Goal: Task Accomplishment & Management: Complete application form

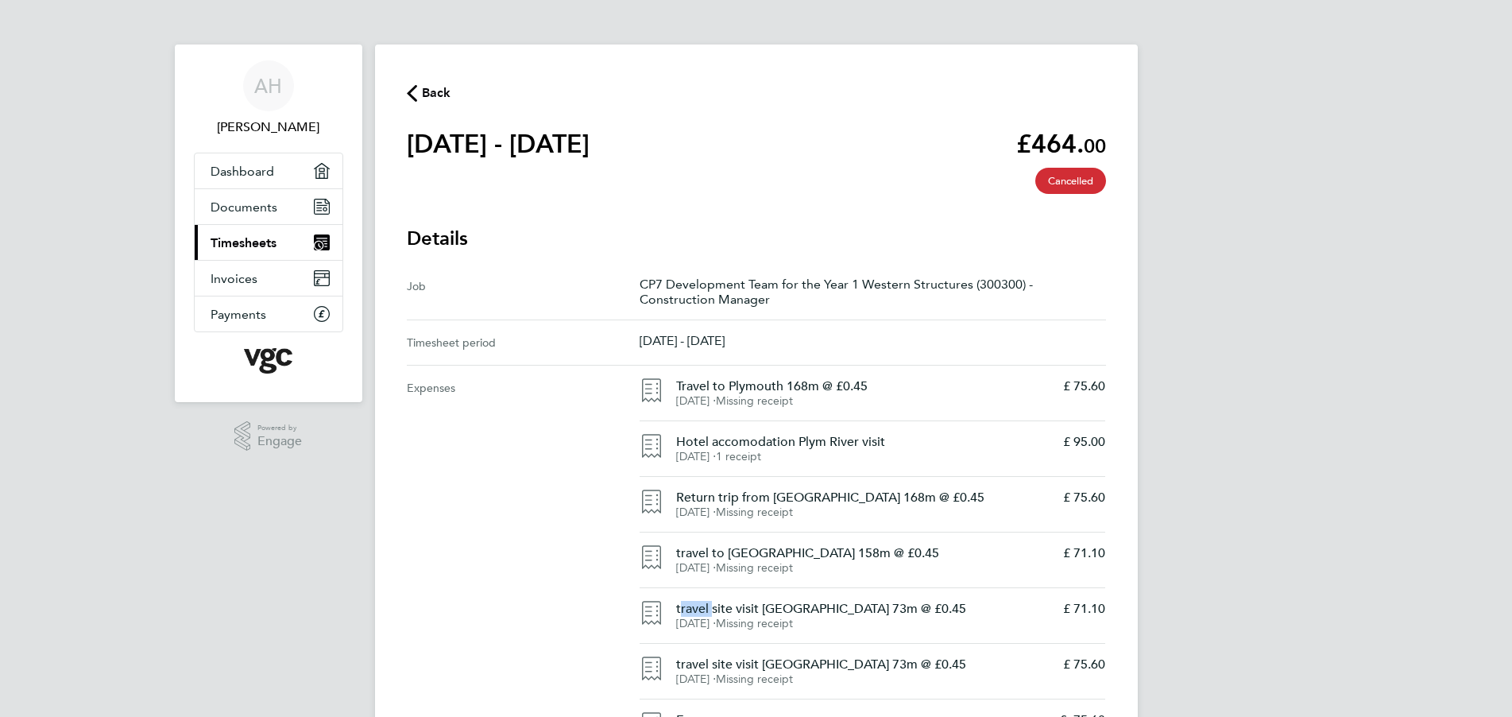
click at [255, 241] on span "Timesheets" at bounding box center [244, 242] width 66 height 15
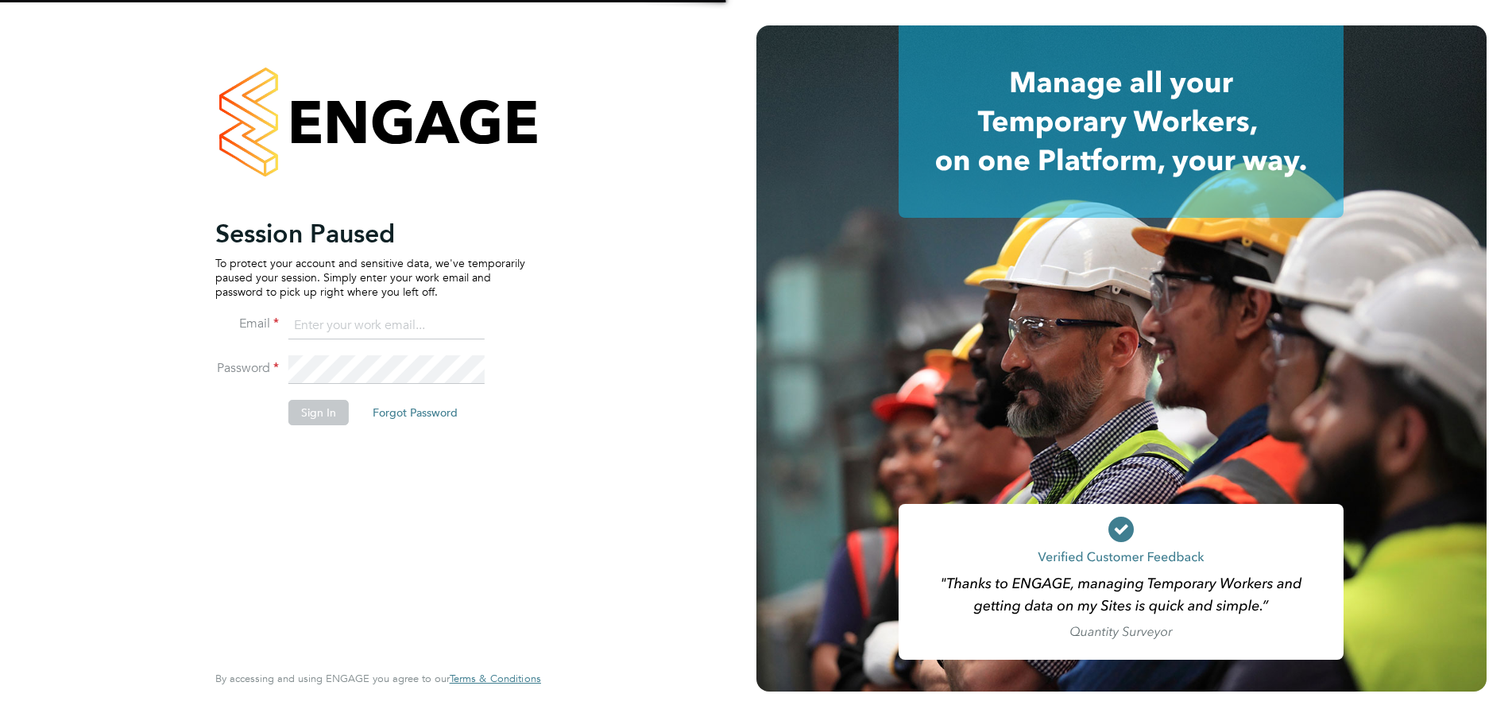
type input "jalanhay@googlemail.com"
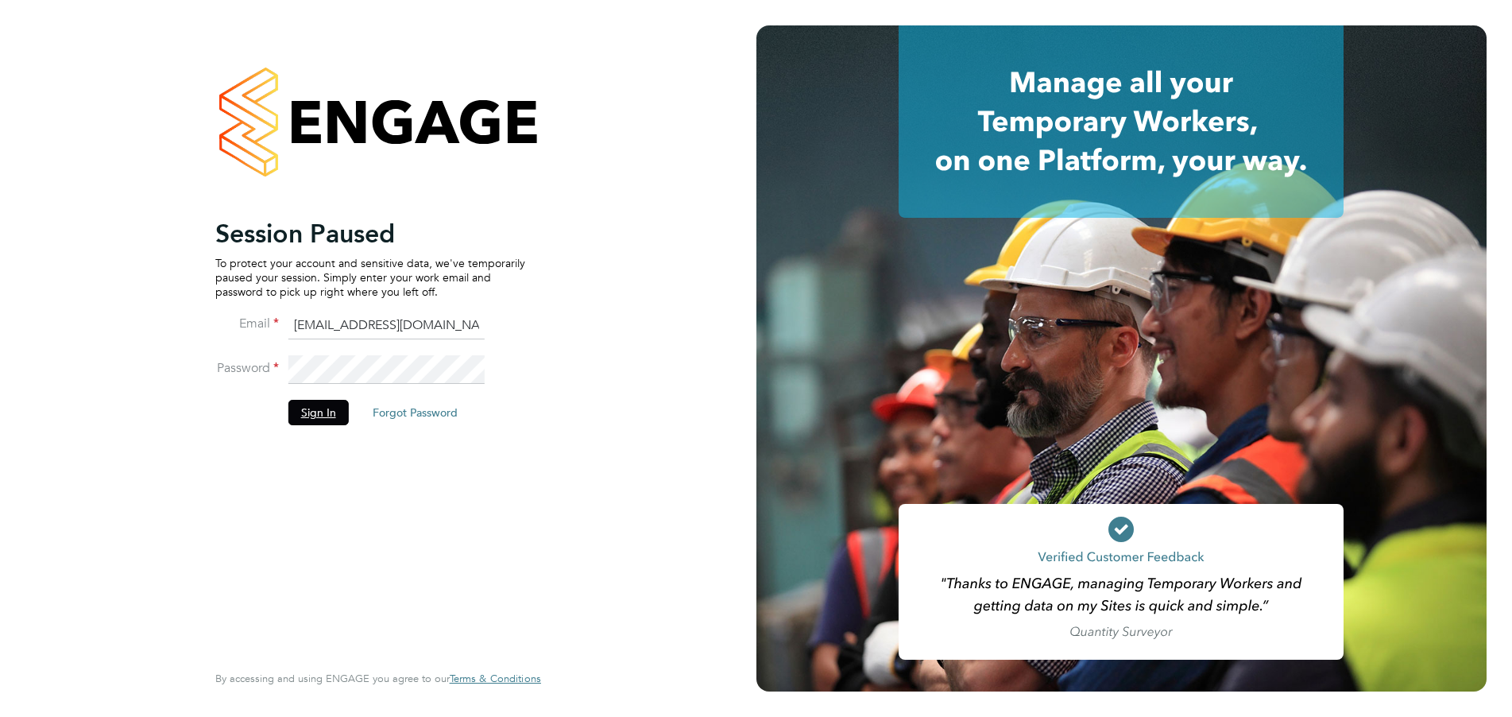
click at [314, 412] on button "Sign In" at bounding box center [318, 412] width 60 height 25
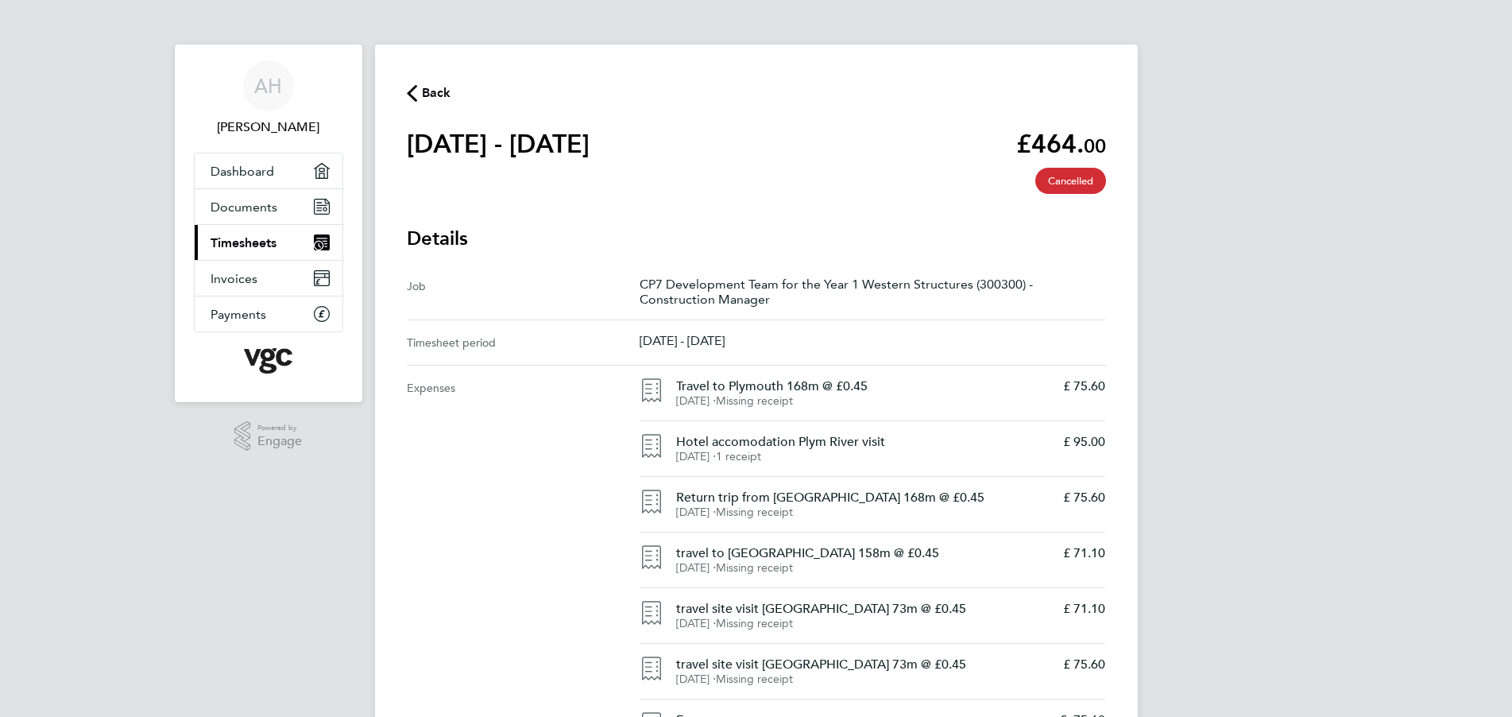
click at [432, 98] on span "Back" at bounding box center [436, 92] width 29 height 19
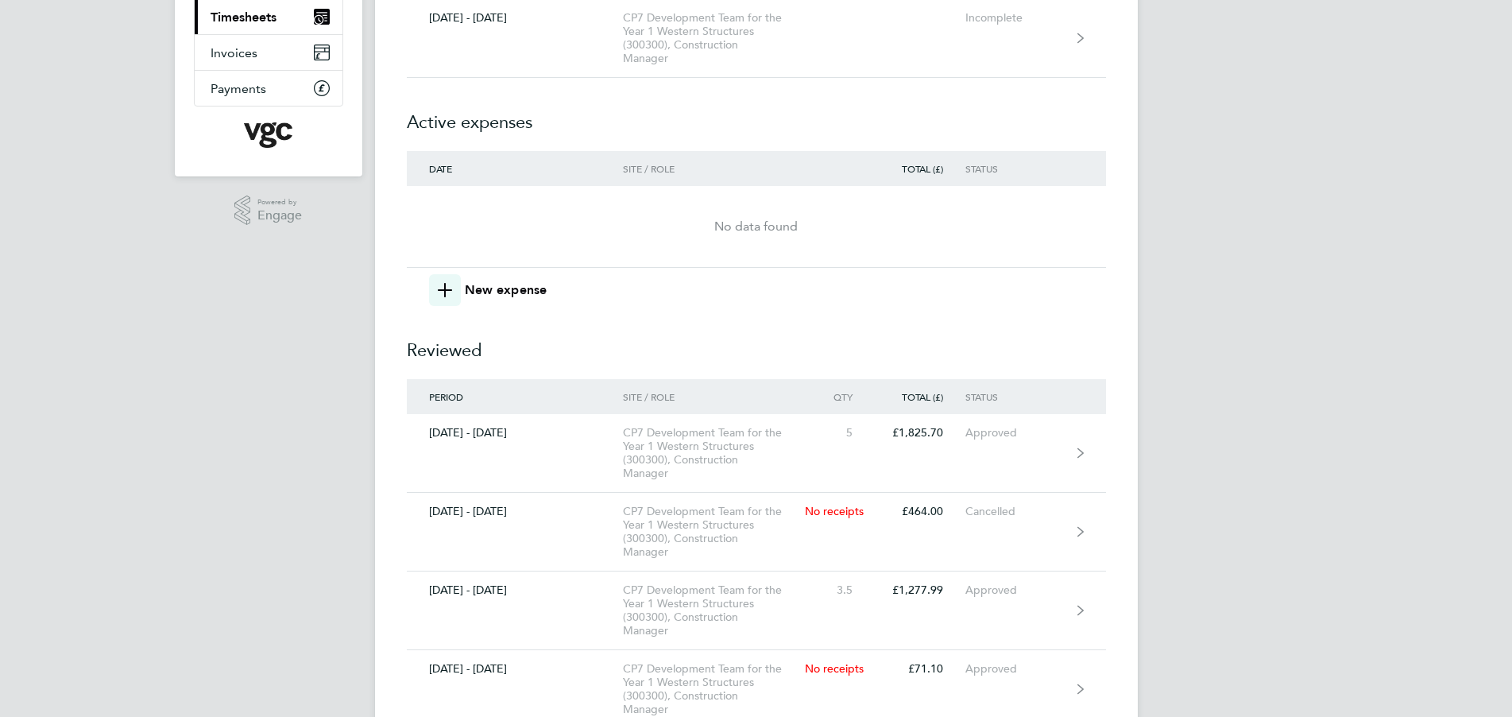
scroll to position [225, 0]
click at [451, 289] on span "button" at bounding box center [445, 291] width 32 height 32
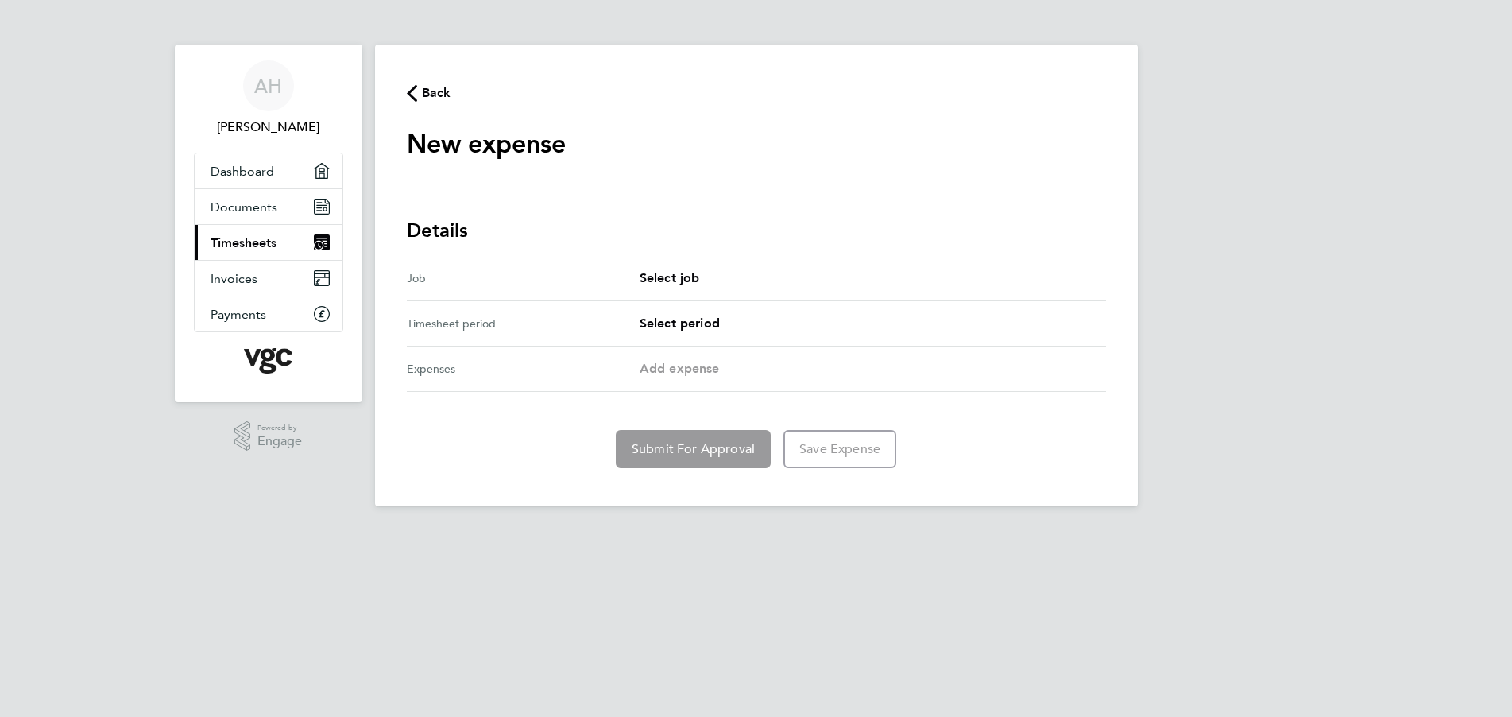
click at [709, 276] on div "Select job" at bounding box center [872, 277] width 466 height 19
click at [669, 280] on span "Select job" at bounding box center [669, 277] width 60 height 15
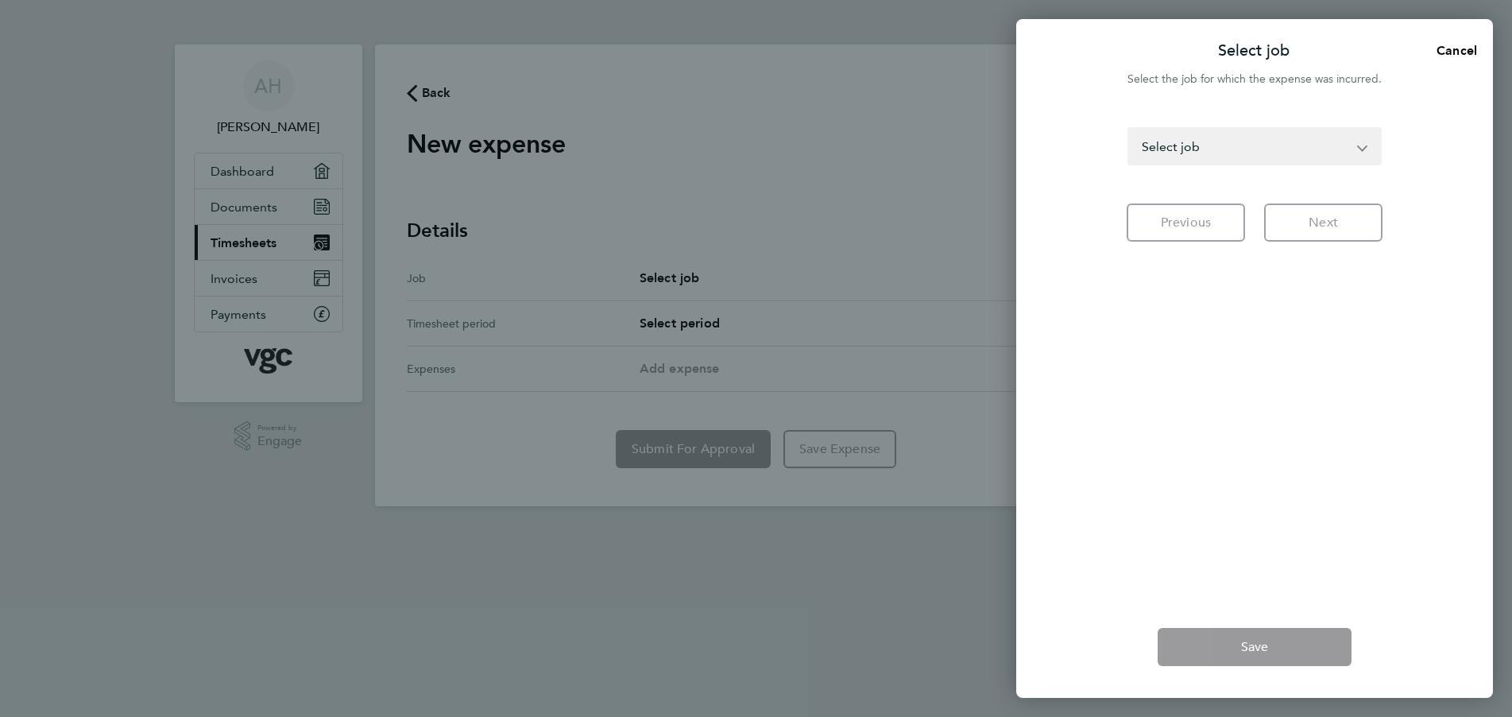
click at [1178, 147] on select "Western Renewals (300131) - Construction Manager CP7 Development Team for the Y…" at bounding box center [1245, 146] width 232 height 35
select select "275455"
click at [1129, 129] on select "Western Renewals (300131) - Construction Manager CP7 Development Team for the Y…" at bounding box center [1245, 146] width 232 height 35
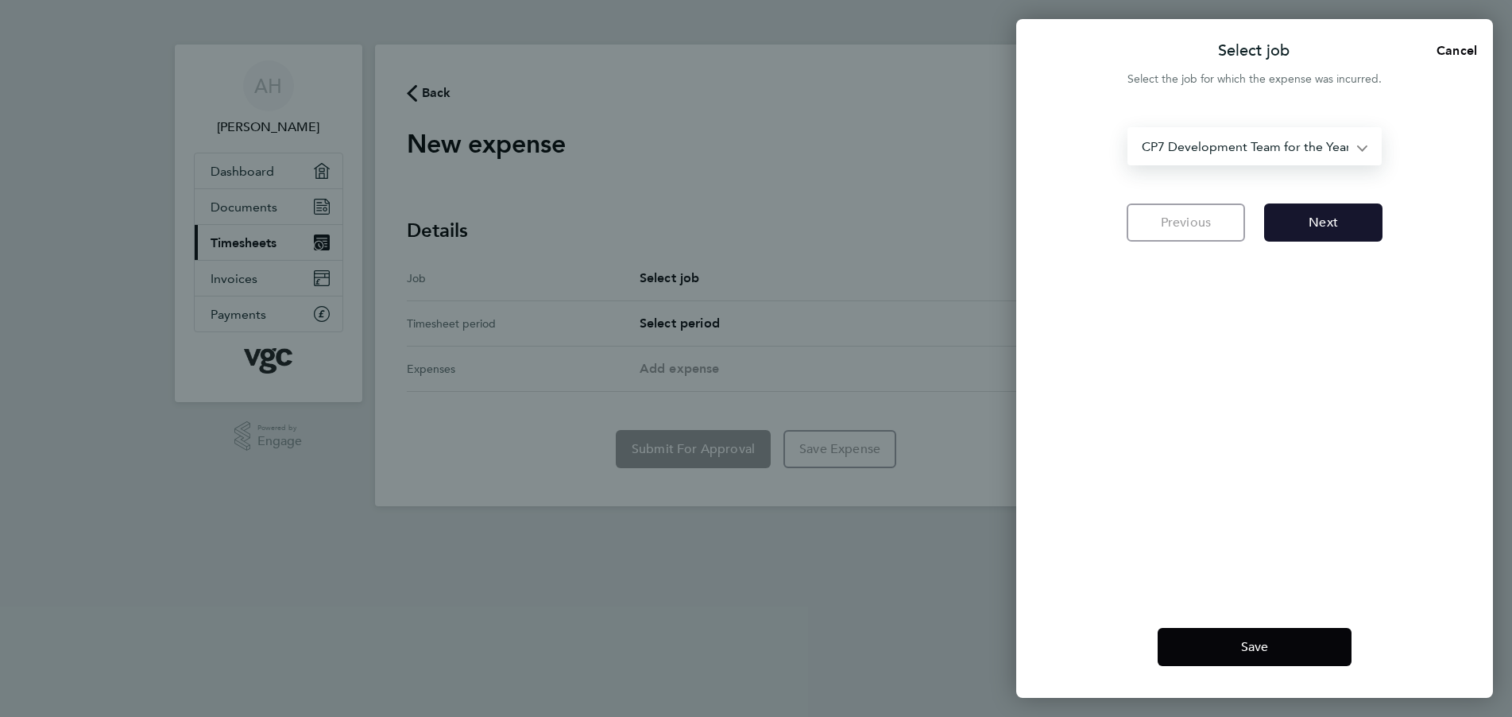
click at [1335, 222] on span "Next" at bounding box center [1322, 222] width 29 height 16
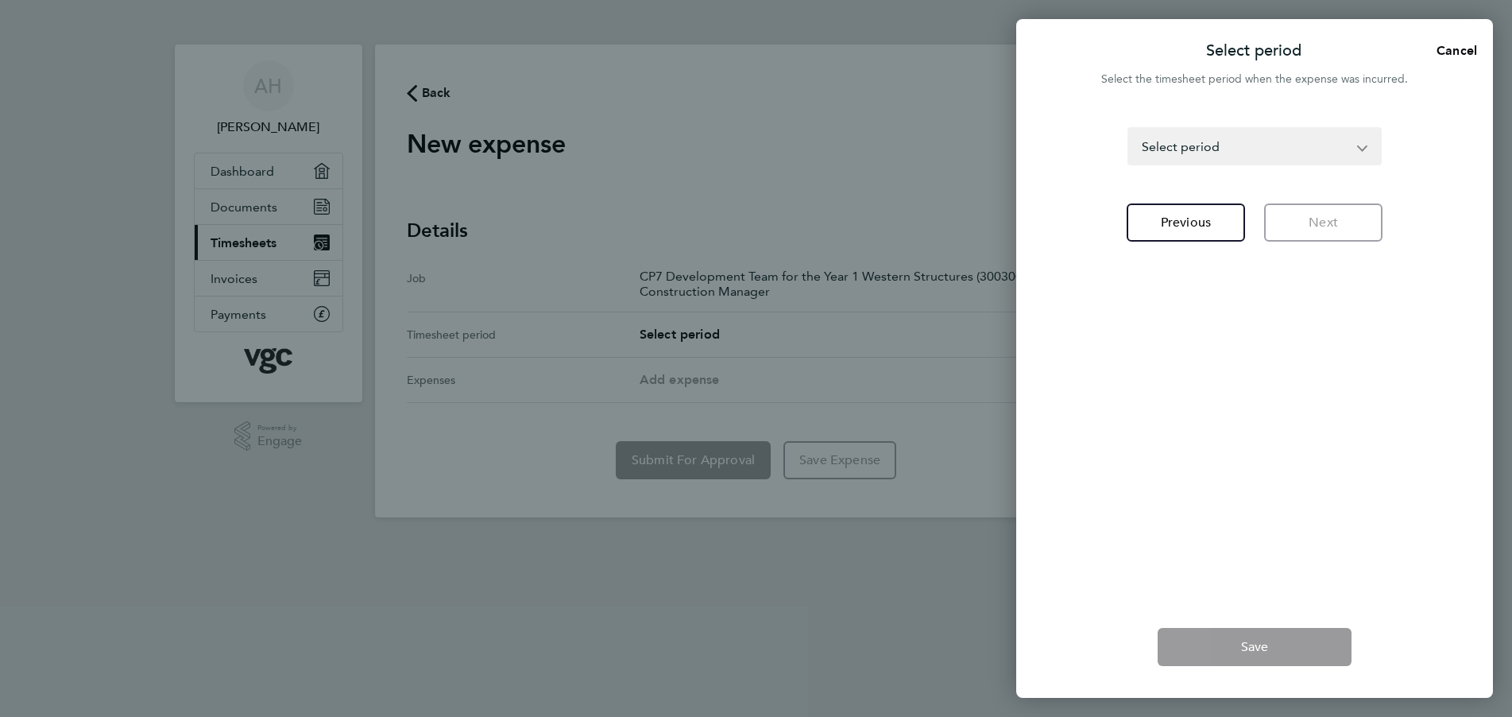
click at [1192, 149] on select "[DATE] - [DATE] [DATE] - [DATE] [DATE] - [DATE] [DATE] - [DATE] [DATE] - [DATE]…" at bounding box center [1245, 146] width 232 height 35
select select "29: Object"
click at [1129, 129] on select "[DATE] - [DATE] [DATE] - [DATE] [DATE] - [DATE] [DATE] - [DATE] [DATE] - [DATE]…" at bounding box center [1245, 146] width 232 height 35
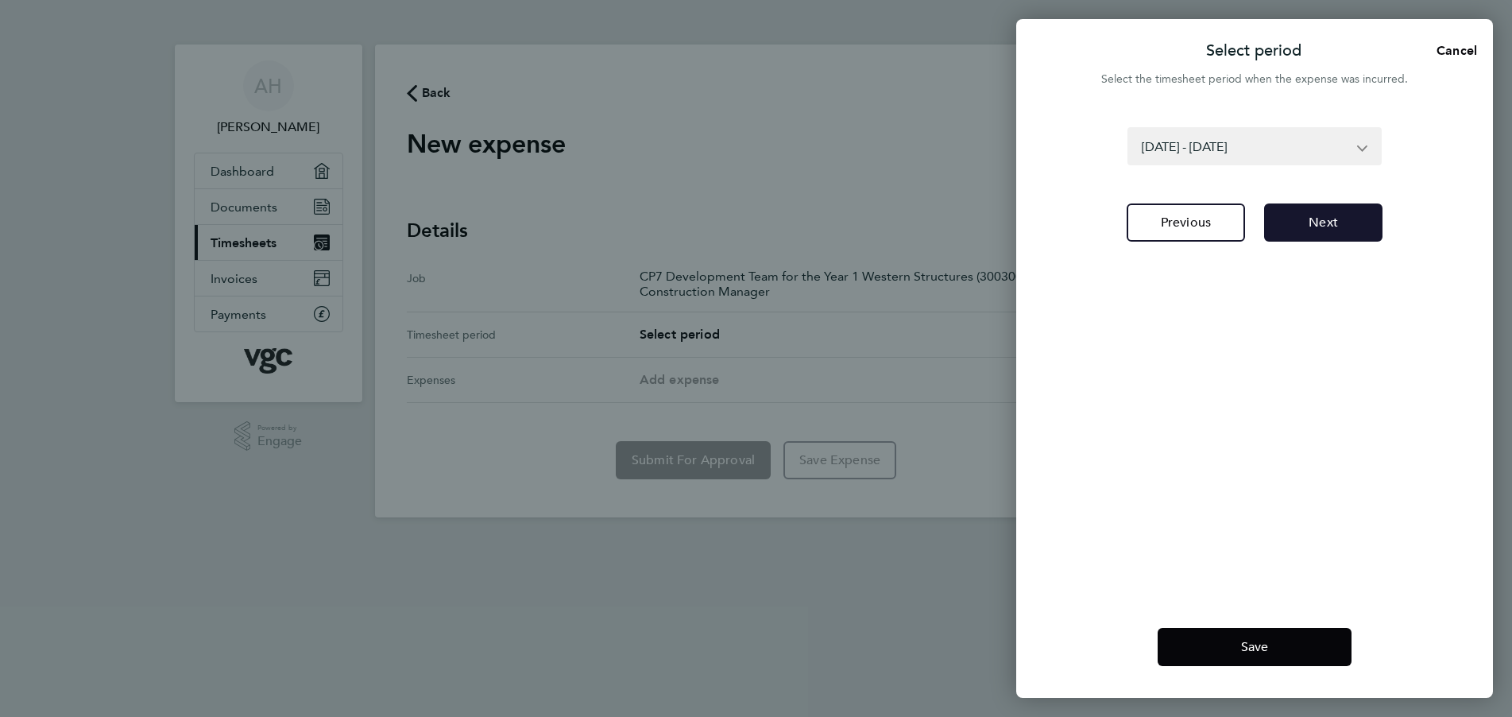
click at [1332, 221] on span "Next" at bounding box center [1322, 222] width 29 height 16
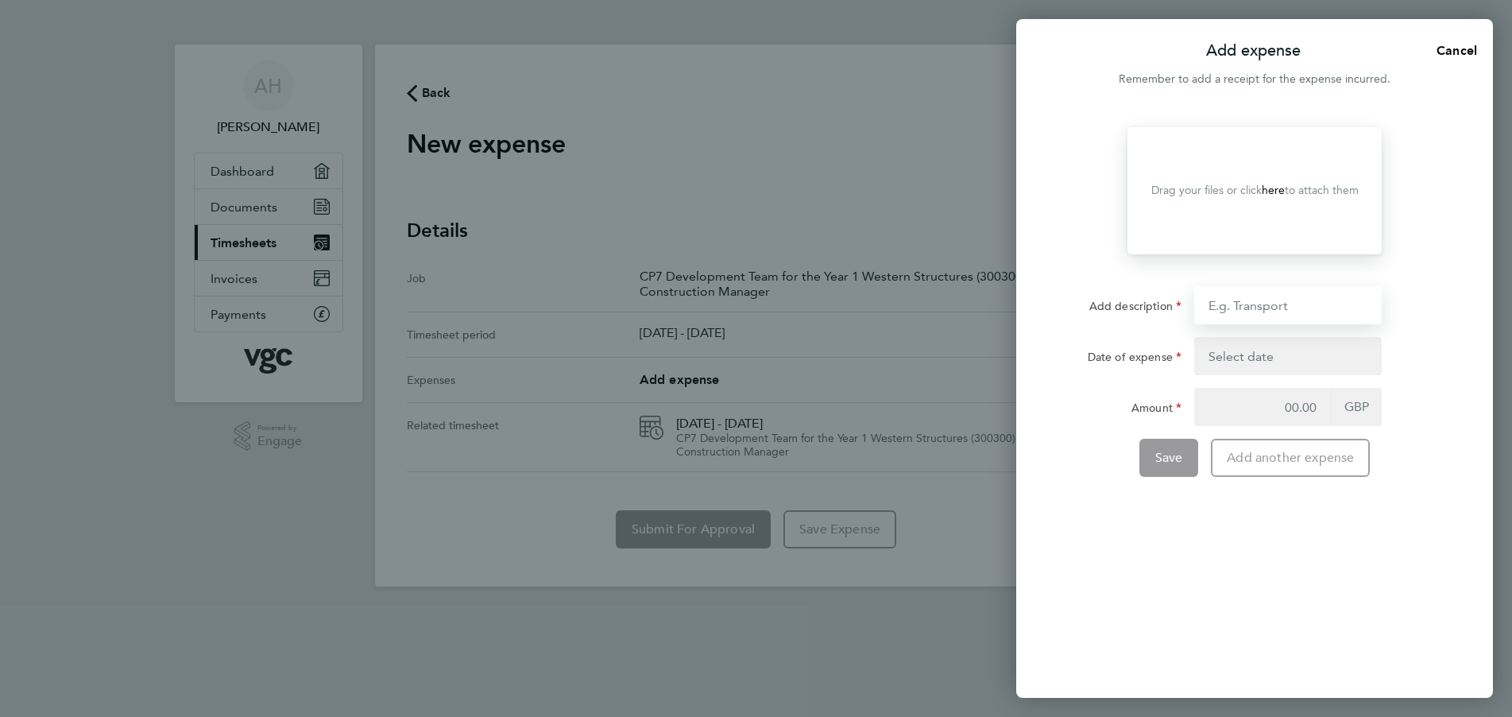
click at [1281, 306] on input "Add description" at bounding box center [1287, 305] width 187 height 38
type input "Travel to Plymouth 168m @£0.45"
click at [1261, 354] on button "button" at bounding box center [1287, 356] width 187 height 38
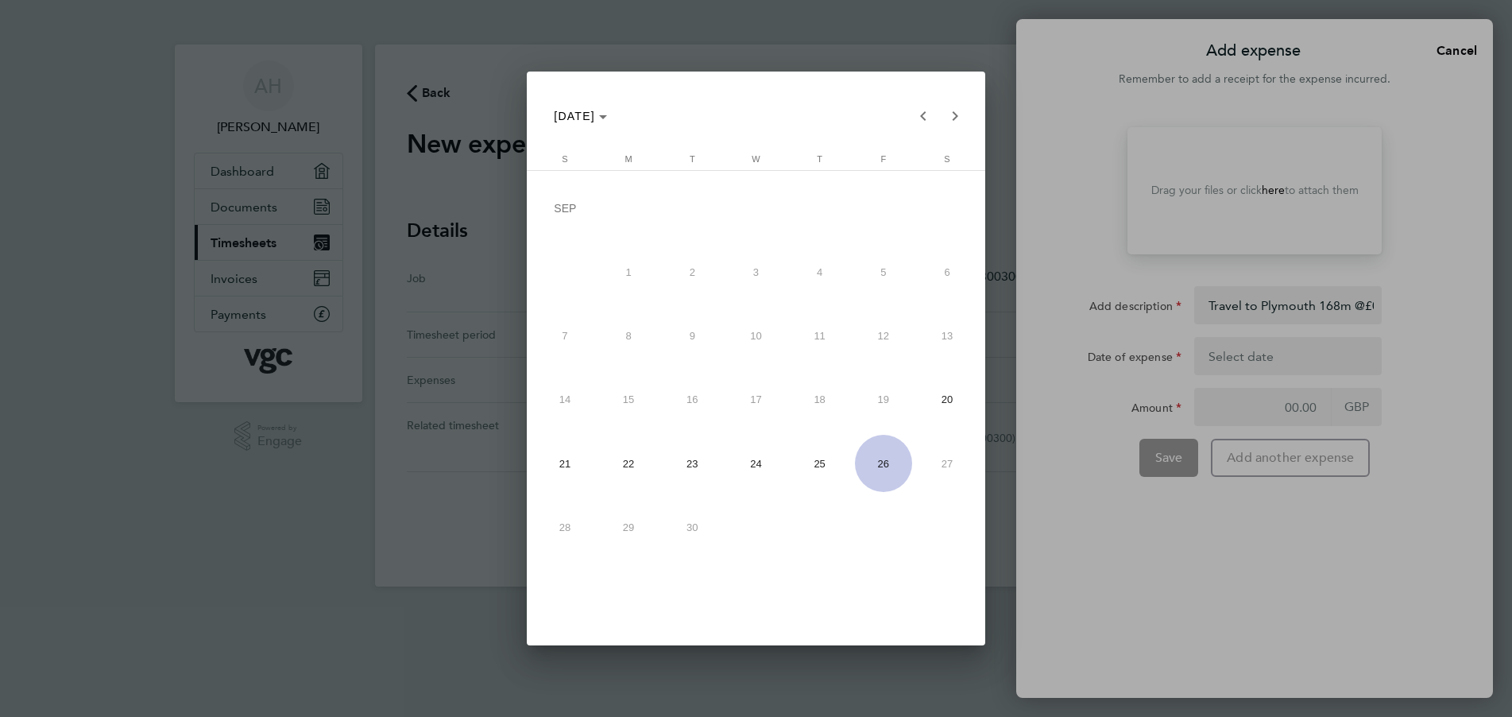
click at [632, 469] on span "22" at bounding box center [628, 463] width 57 height 57
type input "[DATE]"
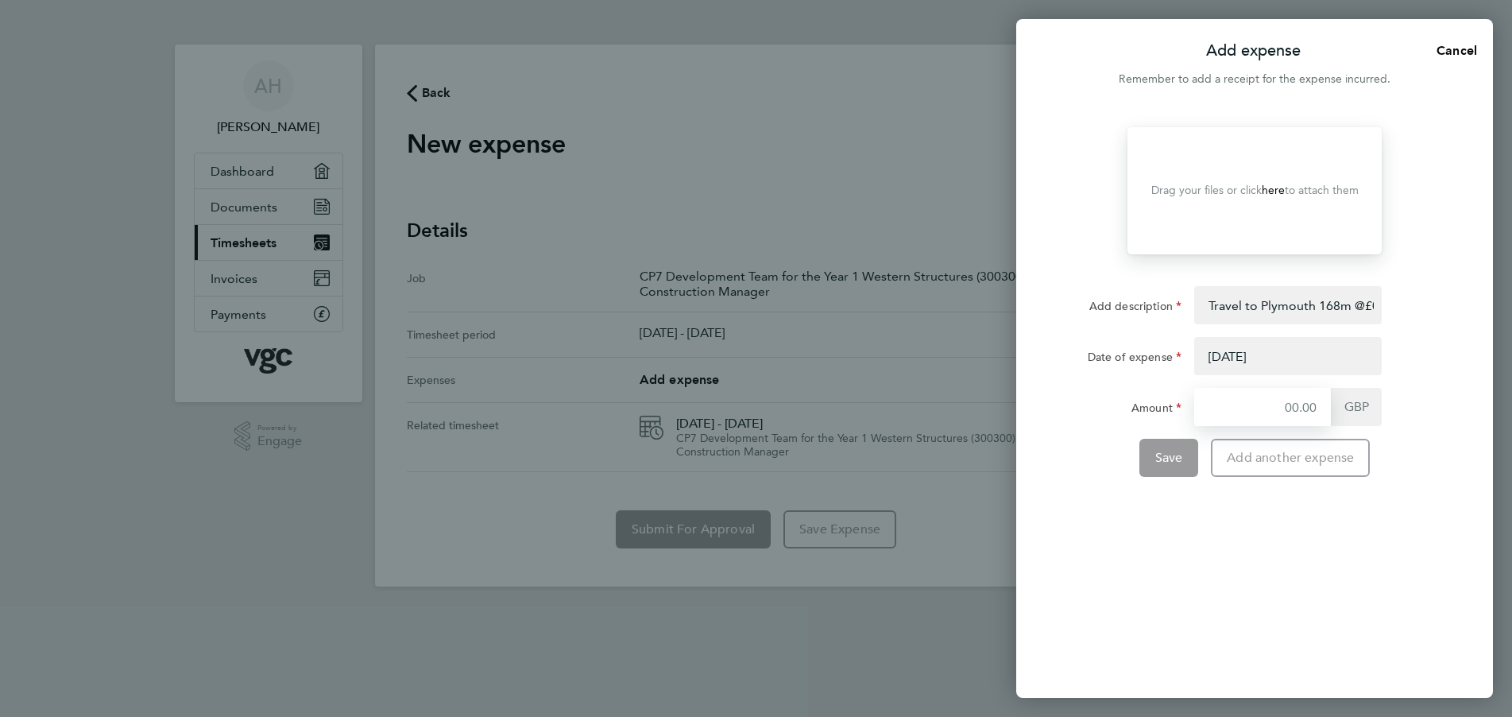
click at [1249, 407] on input "Amount" at bounding box center [1262, 407] width 137 height 38
type input "75.6"
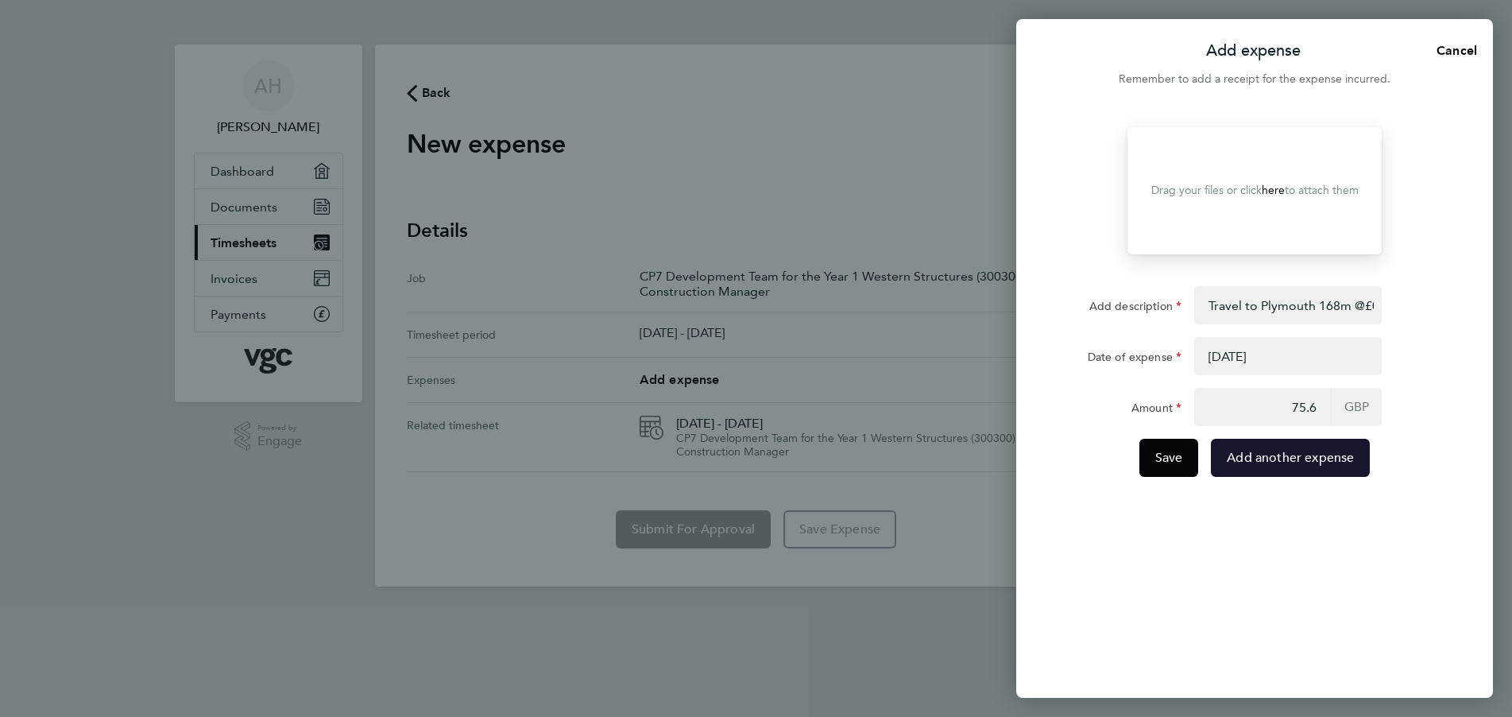
click at [1273, 462] on span "Add another expense" at bounding box center [1290, 458] width 127 height 16
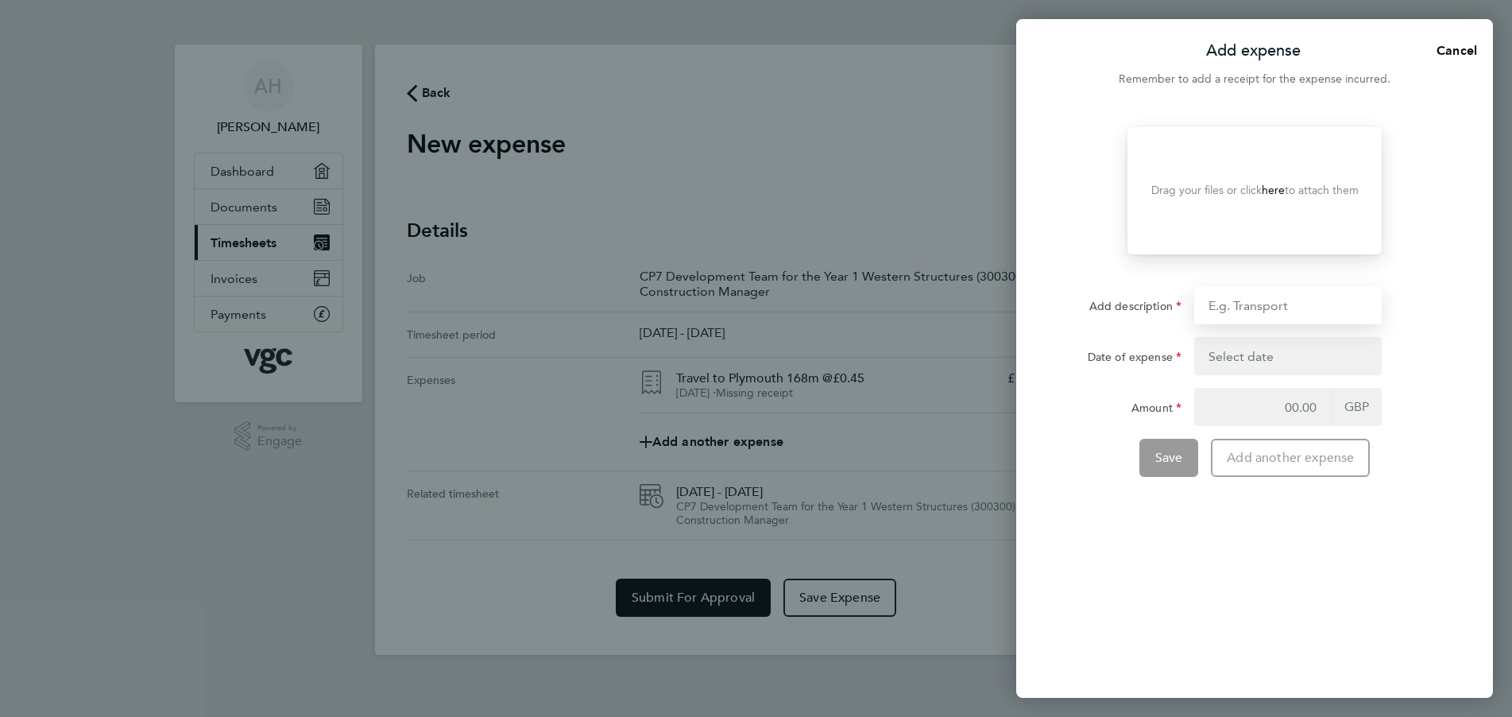
click at [1296, 307] on input "Add description" at bounding box center [1287, 305] width 187 height 38
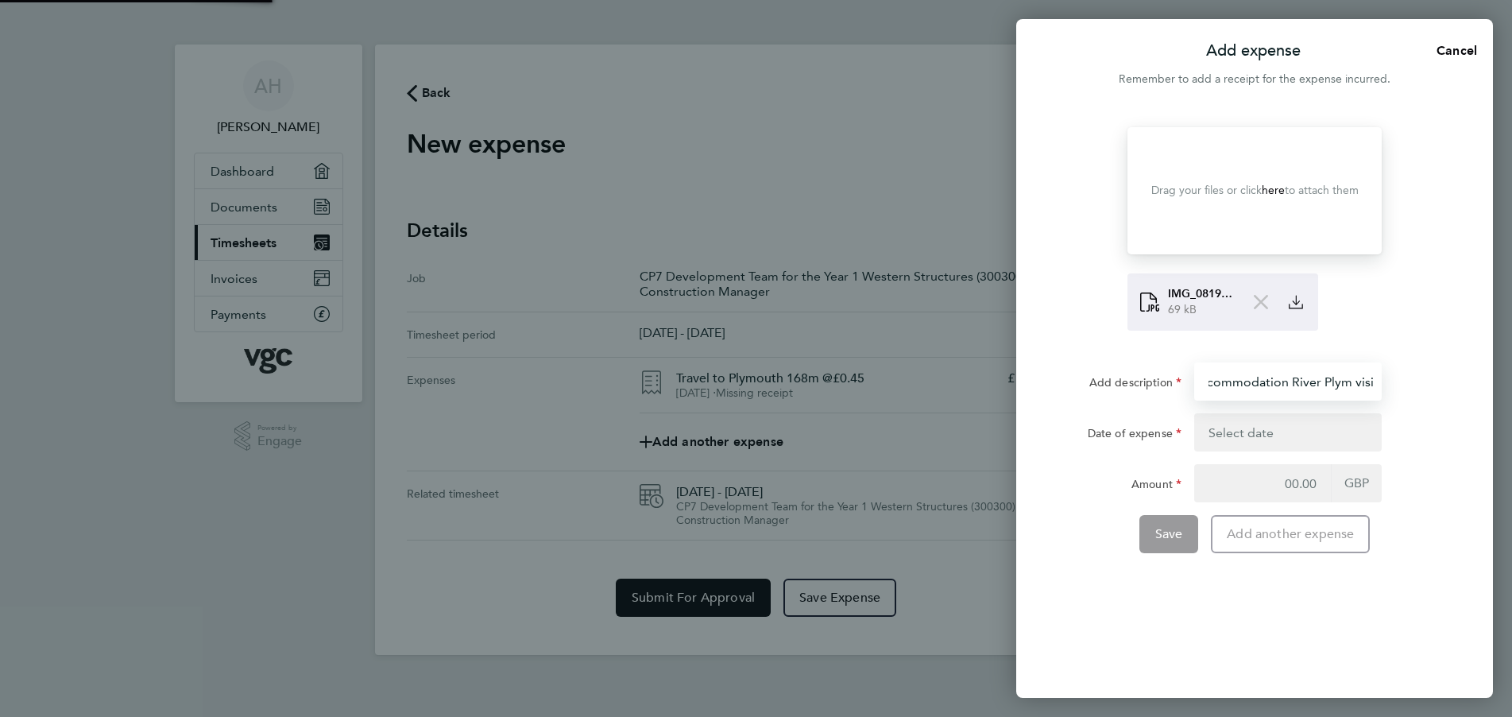
type input "Hotel accommodation River Plym visit"
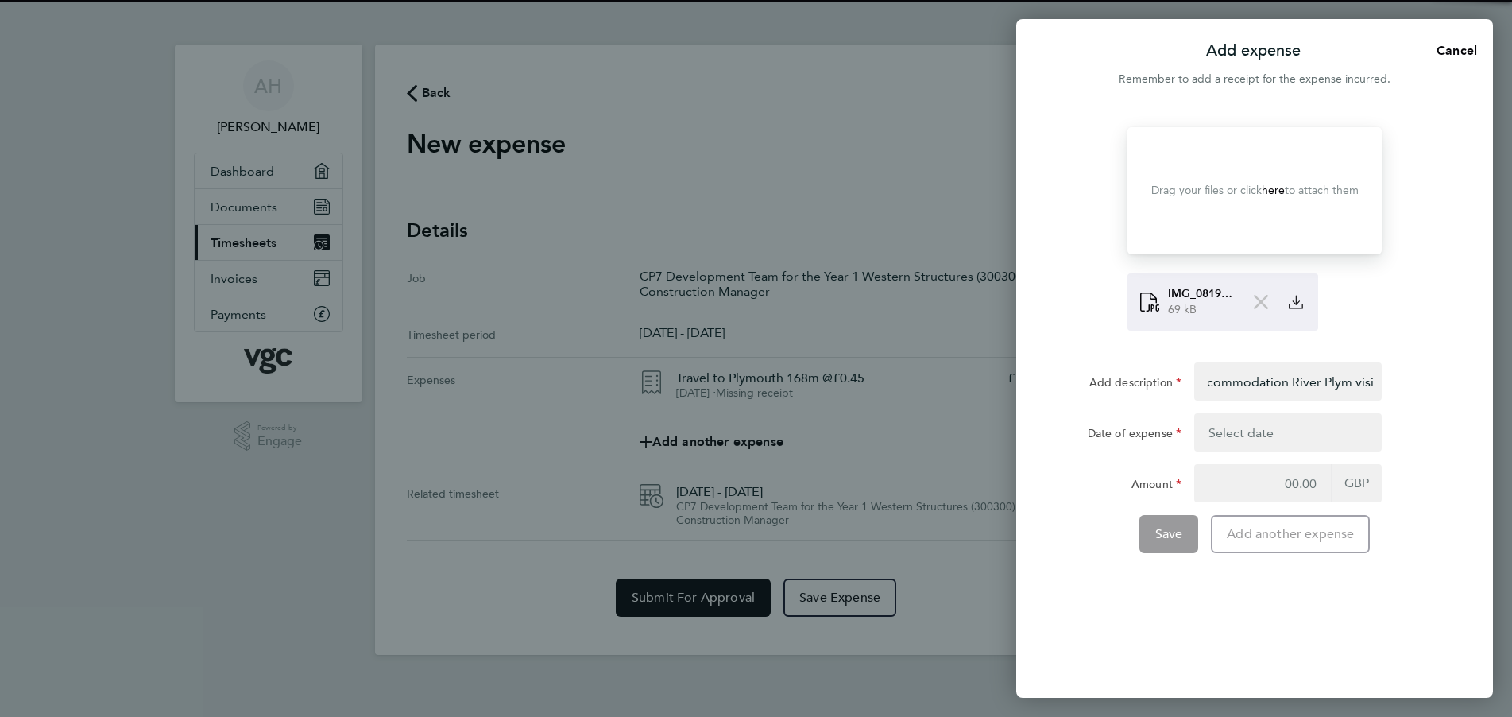
scroll to position [0, 0]
click at [1192, 300] on span "IMG_0819.jpg" at bounding box center [1201, 294] width 67 height 16
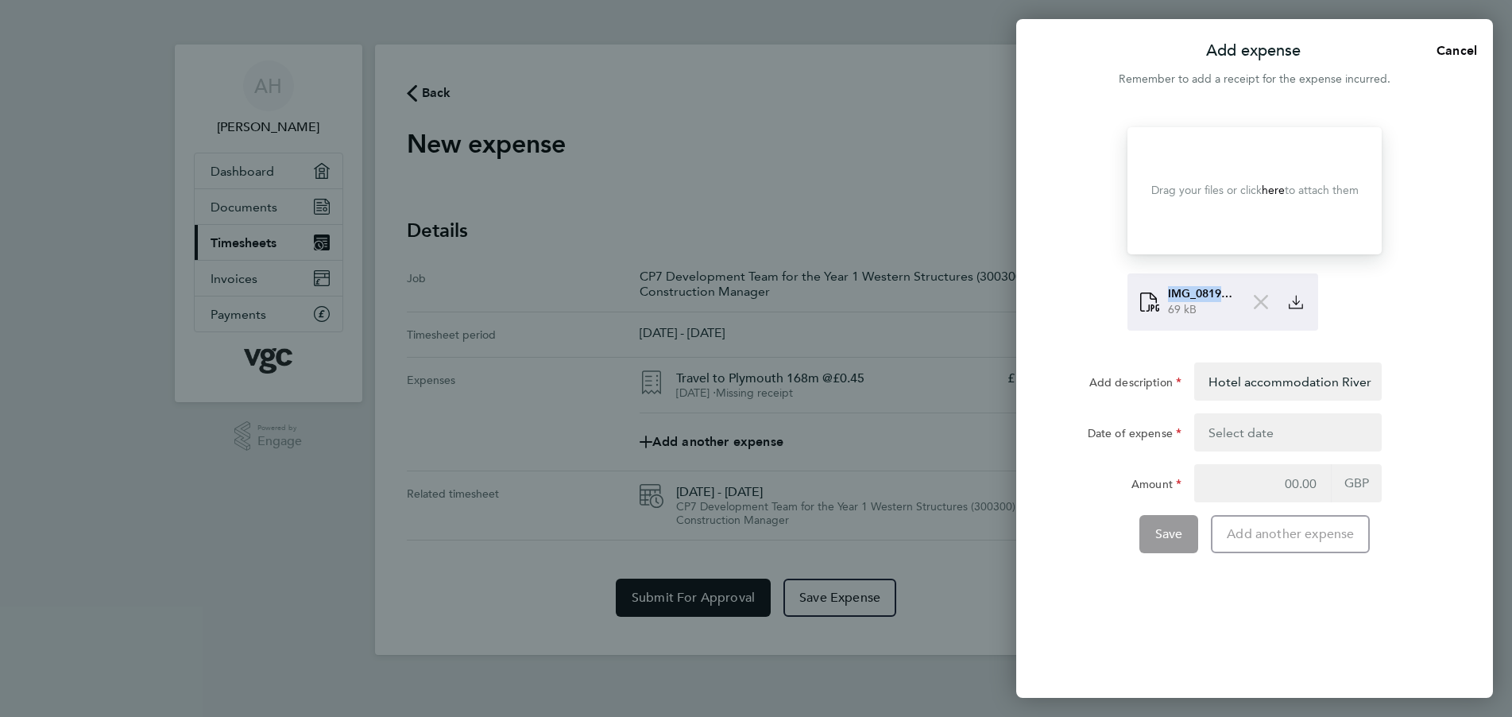
click at [1192, 300] on span "IMG_0819.jpg" at bounding box center [1201, 294] width 67 height 16
click at [1231, 430] on button "button" at bounding box center [1287, 432] width 187 height 38
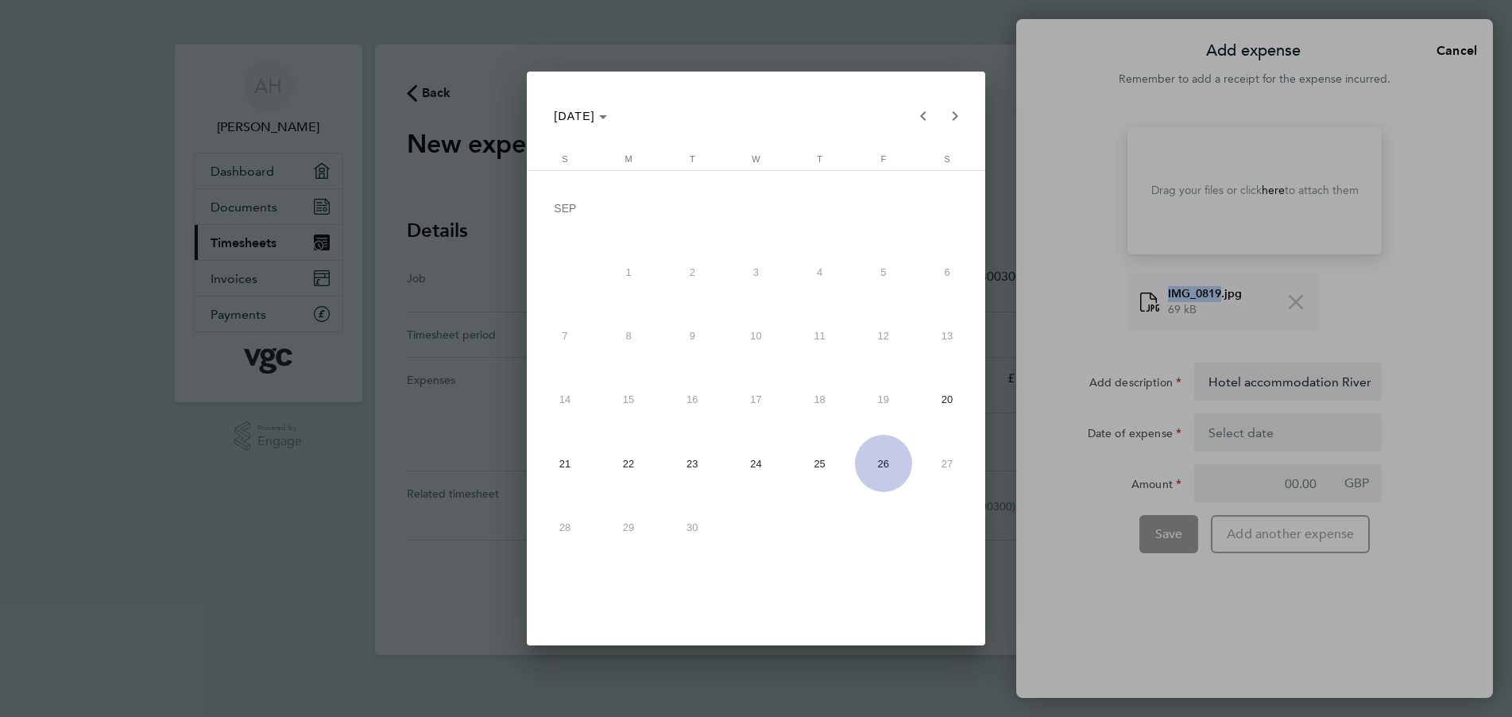
click at [627, 456] on span "22" at bounding box center [628, 463] width 57 height 57
type input "[DATE]"
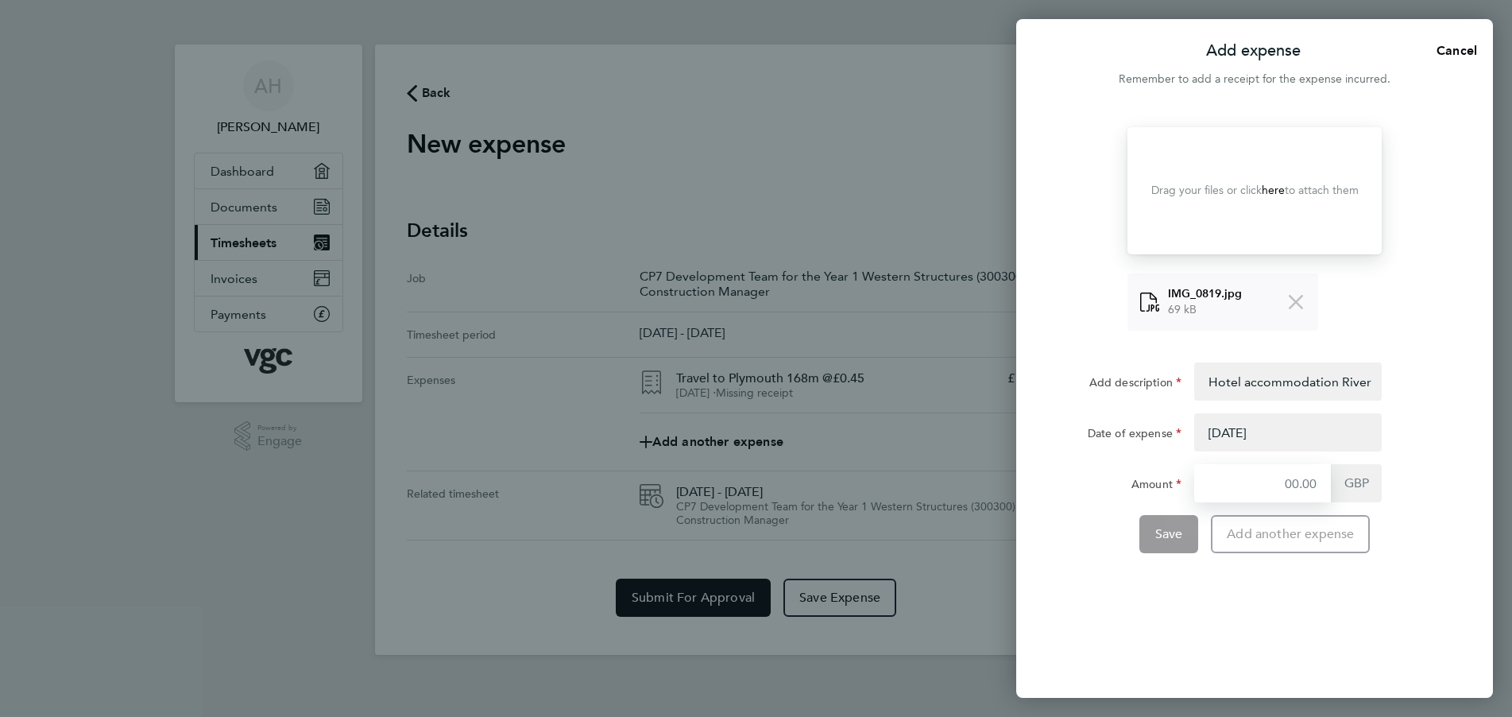
click at [1237, 487] on input "Amount" at bounding box center [1262, 483] width 137 height 38
type input "95"
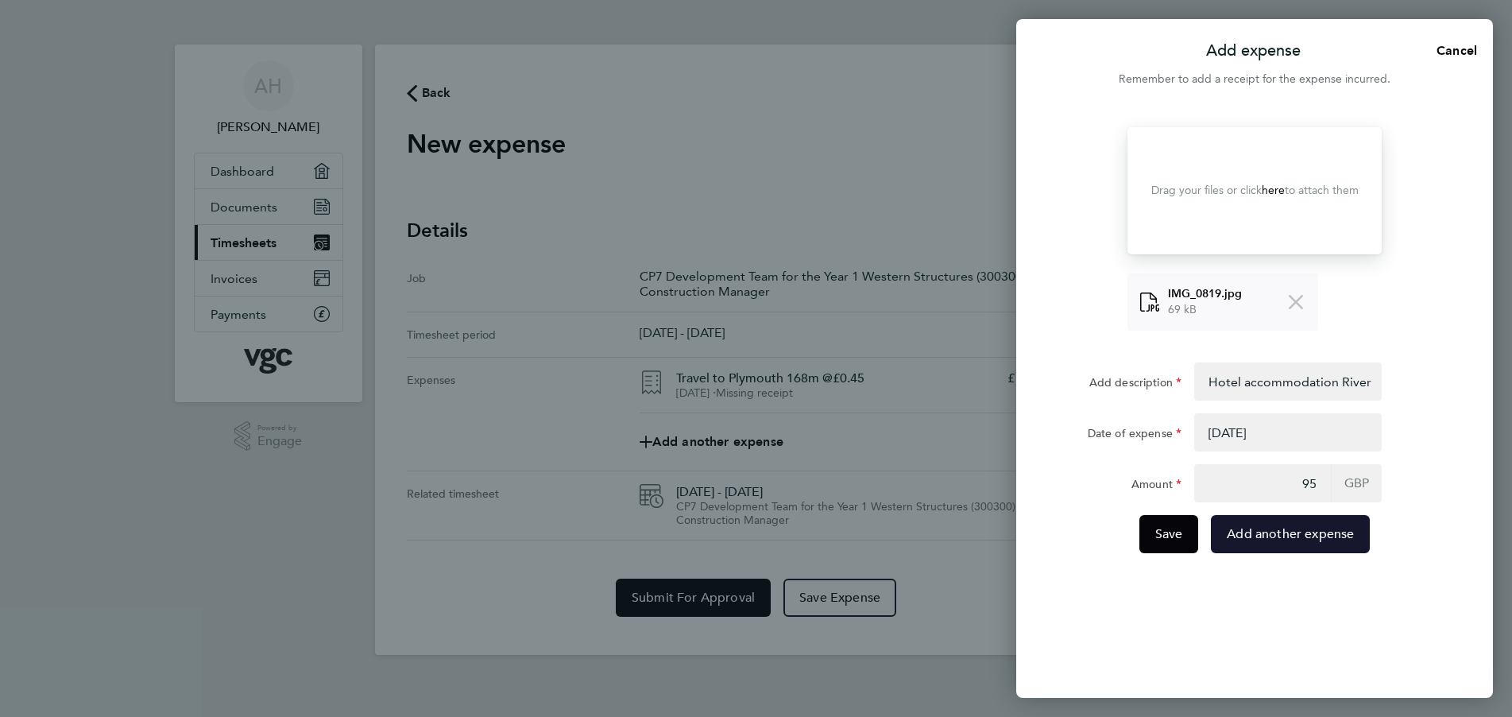
click at [1271, 534] on span "Add another expense" at bounding box center [1290, 534] width 127 height 16
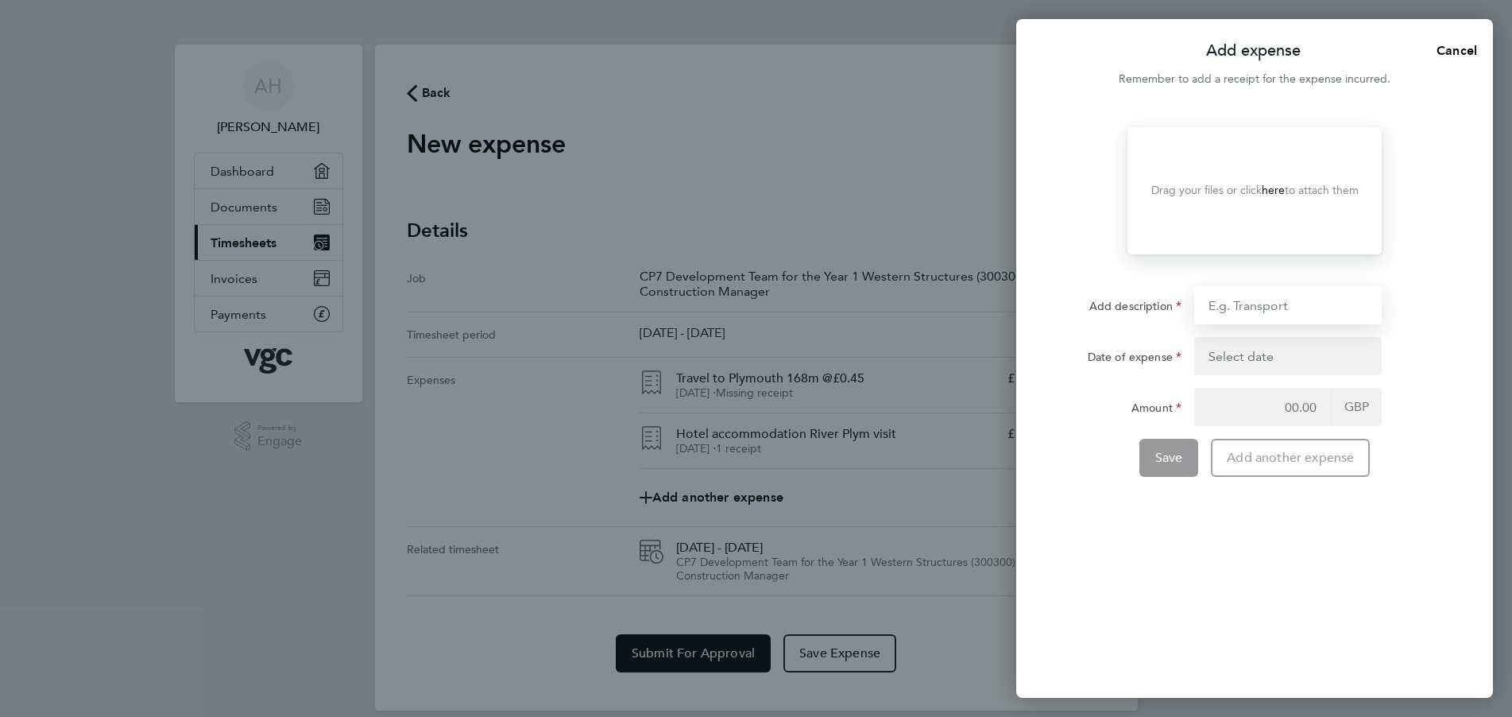
click at [1233, 305] on input "Add description" at bounding box center [1287, 305] width 187 height 38
type input "Return travel from [GEOGRAPHIC_DATA] 168m @£0.45"
click at [1244, 356] on button "button" at bounding box center [1287, 356] width 187 height 38
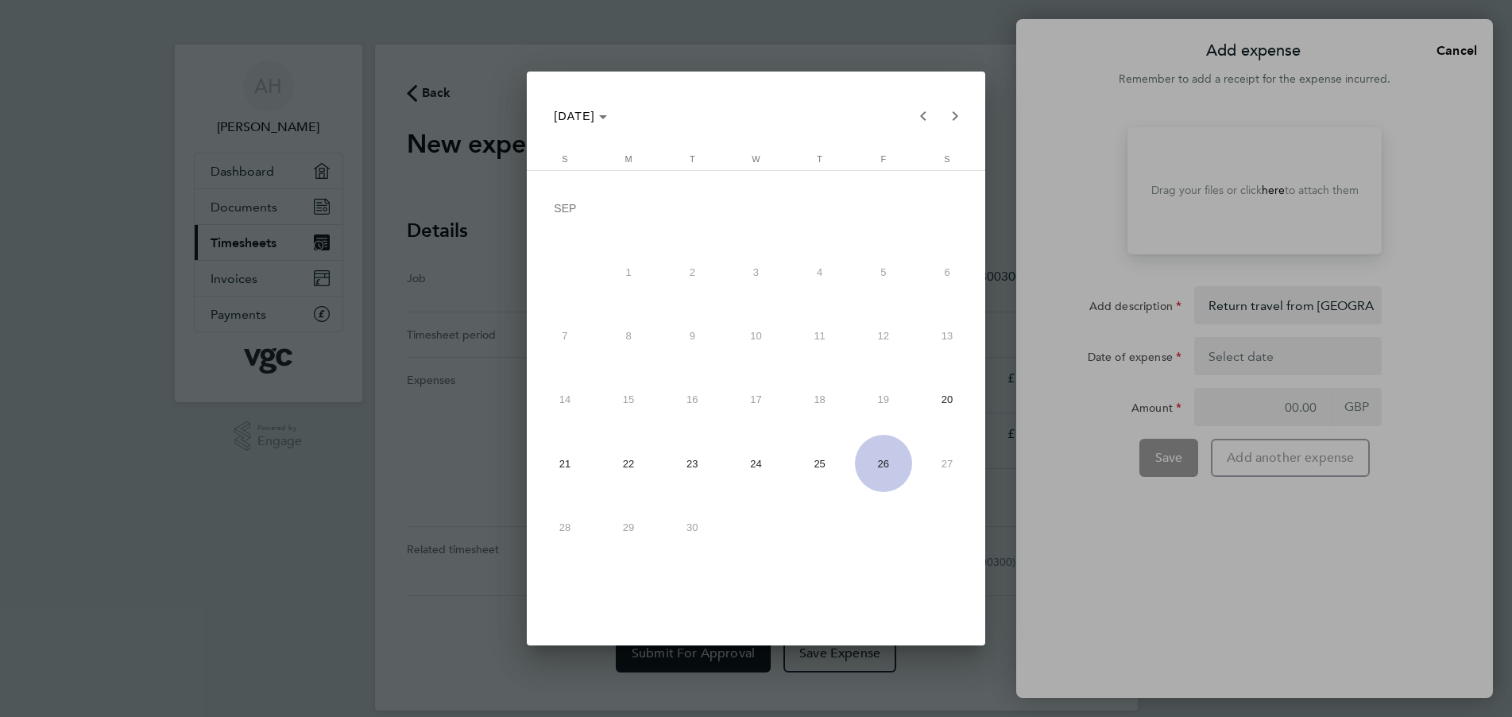
click at [705, 467] on span "23" at bounding box center [691, 463] width 57 height 57
type input "[DATE]"
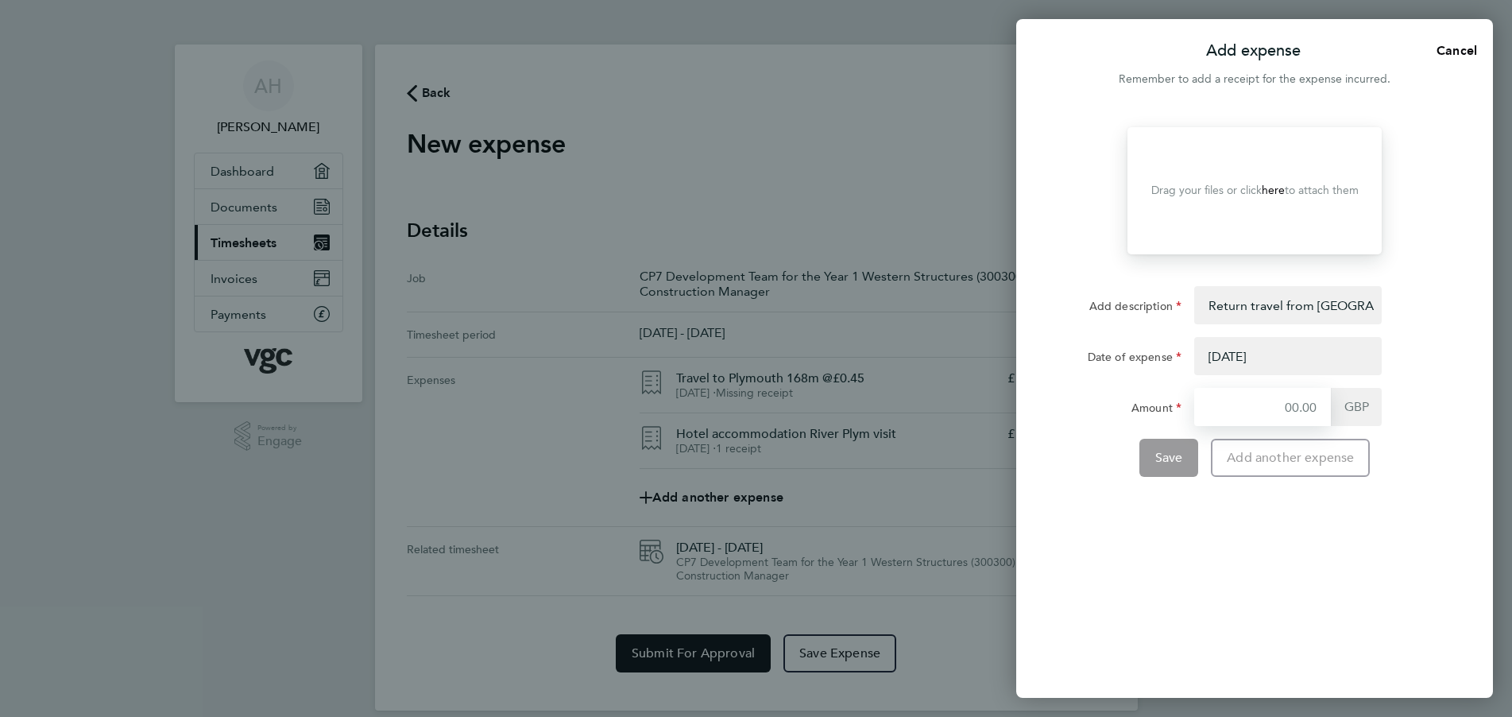
click at [1227, 415] on input "Amount" at bounding box center [1262, 407] width 137 height 38
type input "75.6"
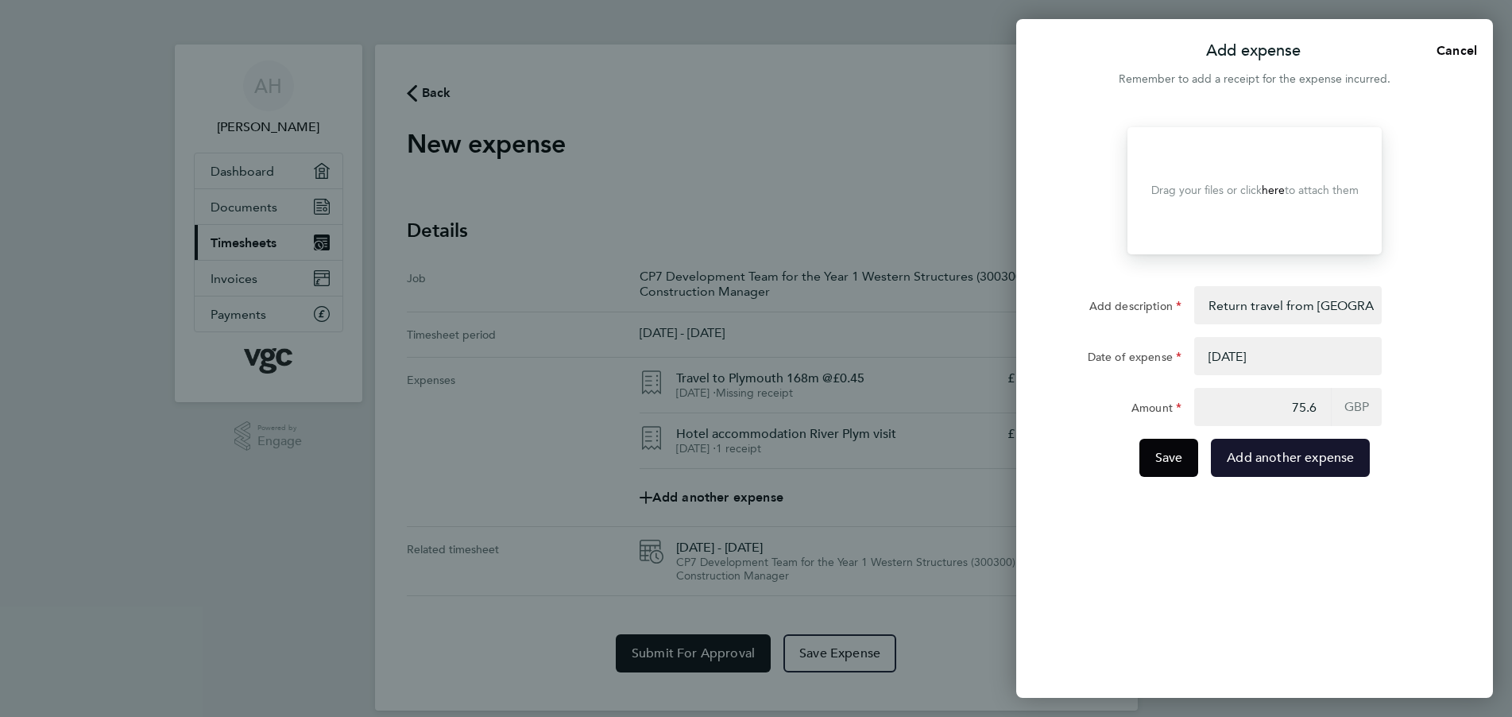
click at [1292, 461] on span "Add another expense" at bounding box center [1290, 458] width 127 height 16
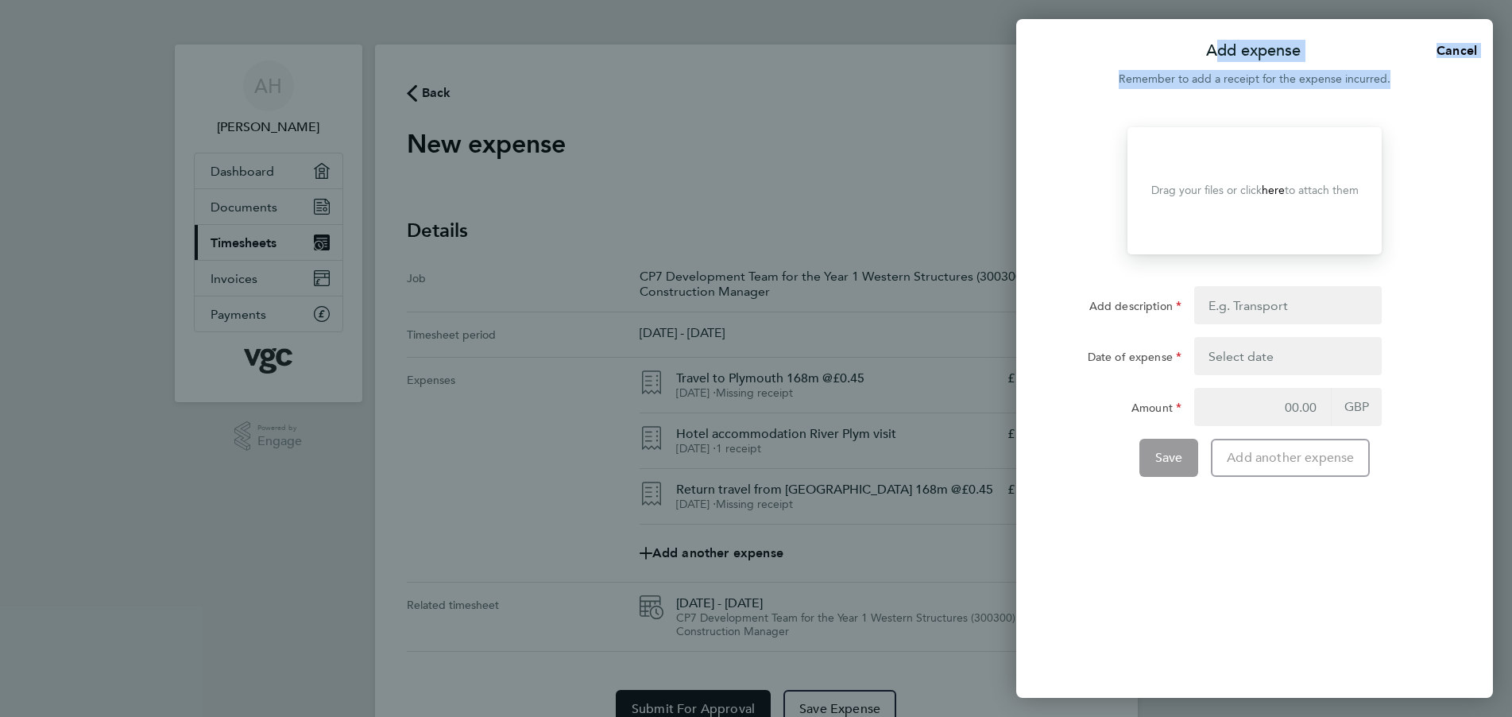
drag, startPoint x: 1070, startPoint y: 55, endPoint x: 1094, endPoint y: 106, distance: 56.1
click at [1094, 106] on app-sheet-header "Add expense Cancel Remember to add a receipt for the expense incurred." at bounding box center [1254, 70] width 477 height 76
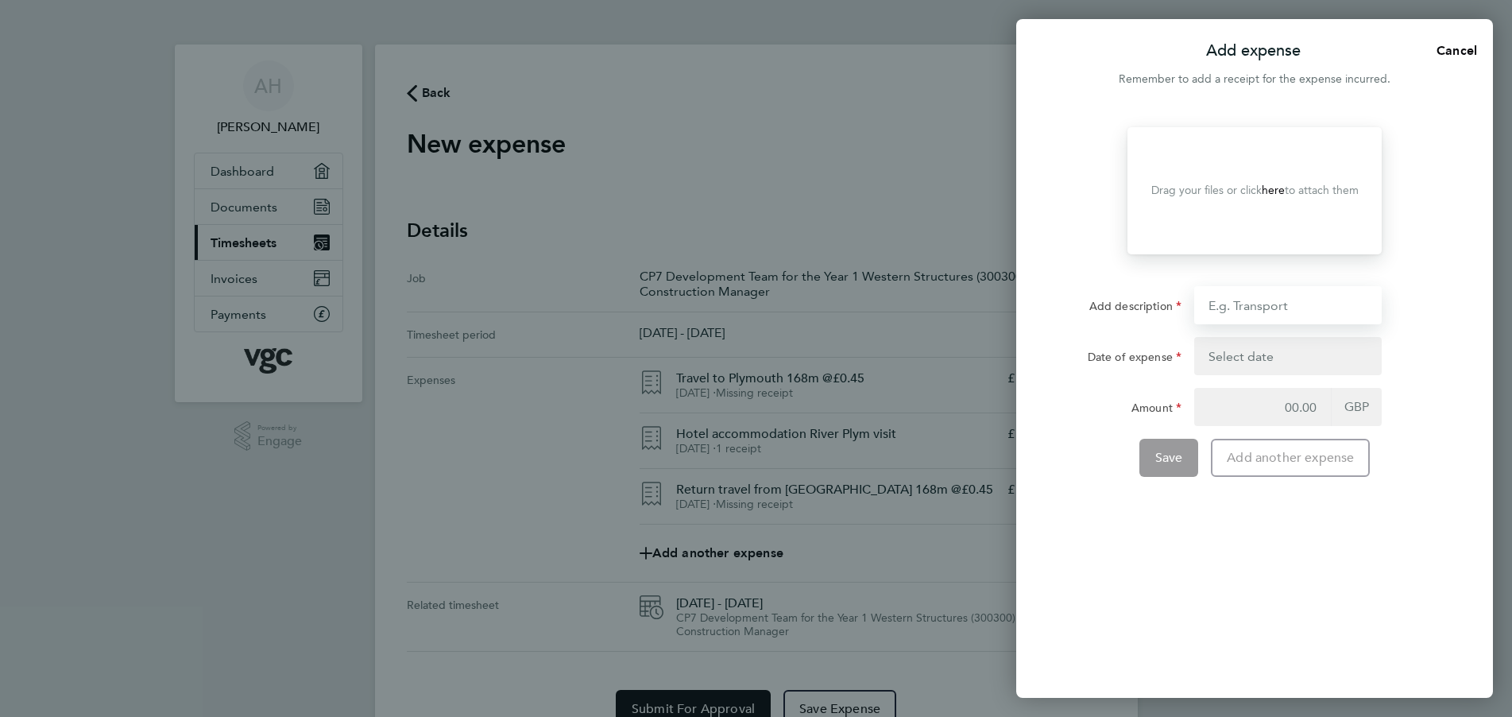
click at [1227, 307] on input "Add description" at bounding box center [1287, 305] width 187 height 38
click at [1371, 306] on input "travel site visit [GEOGRAPHIC_DATA] 73m @ £0.45" at bounding box center [1287, 305] width 187 height 38
click at [1313, 307] on input "travel site visit [GEOGRAPHIC_DATA] 158mm @ £0.45" at bounding box center [1287, 305] width 187 height 38
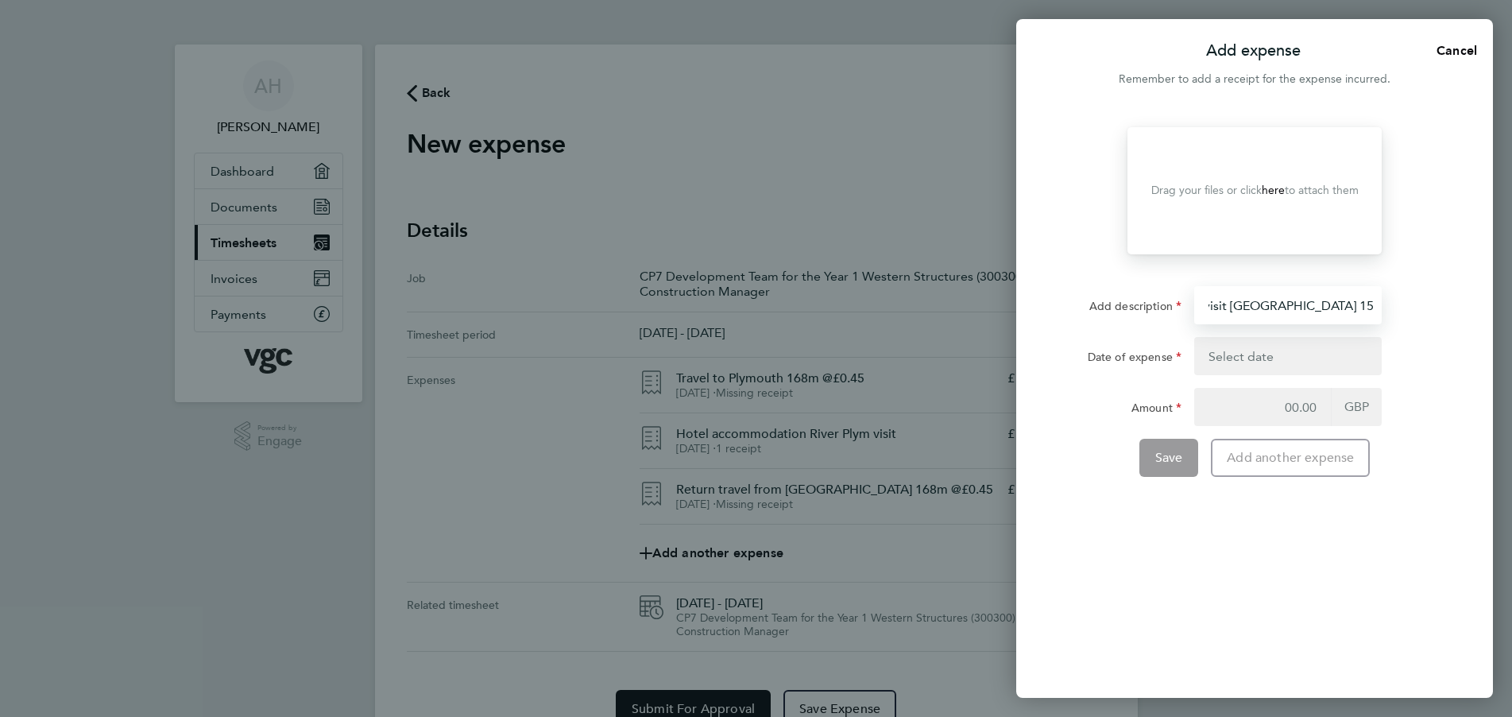
type input "travel site visit [GEOGRAPHIC_DATA] 158m @ £0.45"
click at [1244, 353] on button "button" at bounding box center [1287, 356] width 187 height 38
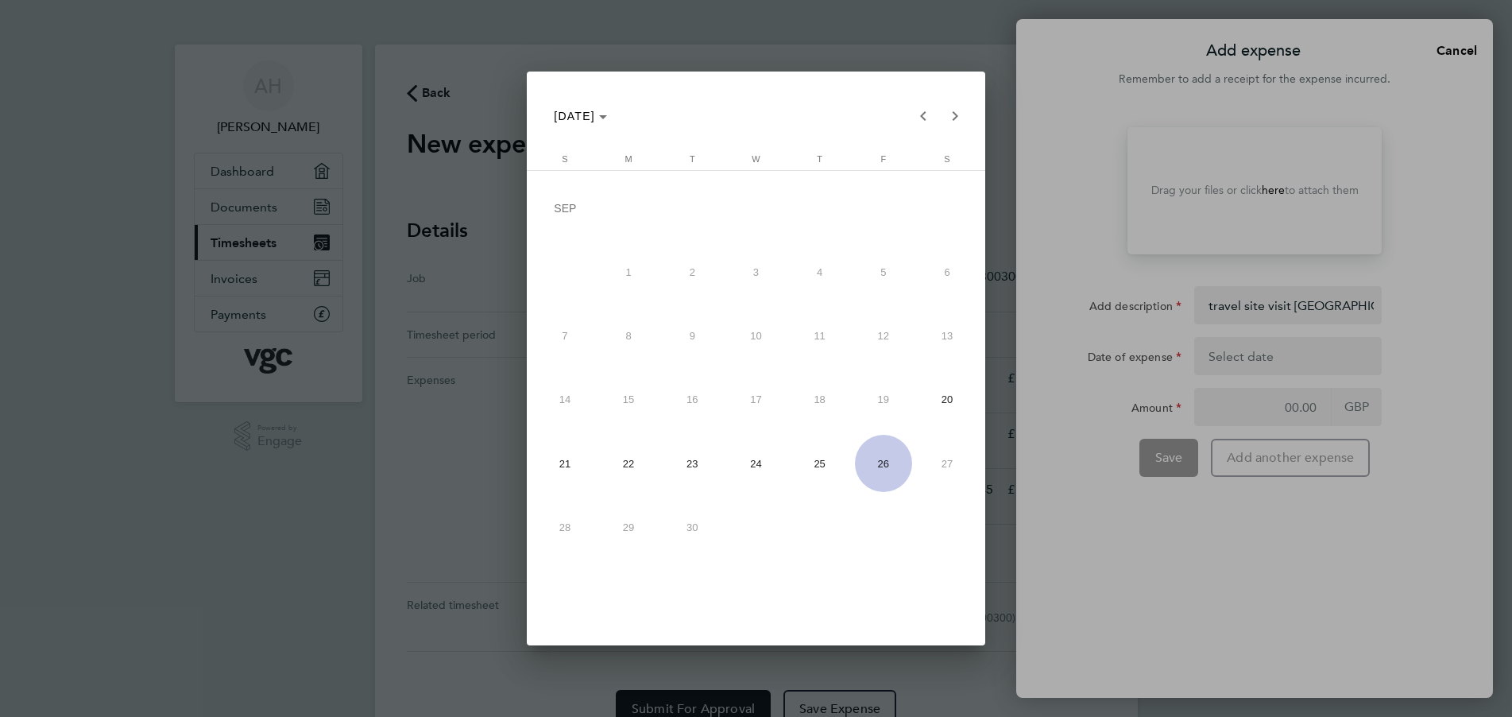
click at [761, 466] on span "24" at bounding box center [755, 463] width 57 height 57
type input "[DATE]"
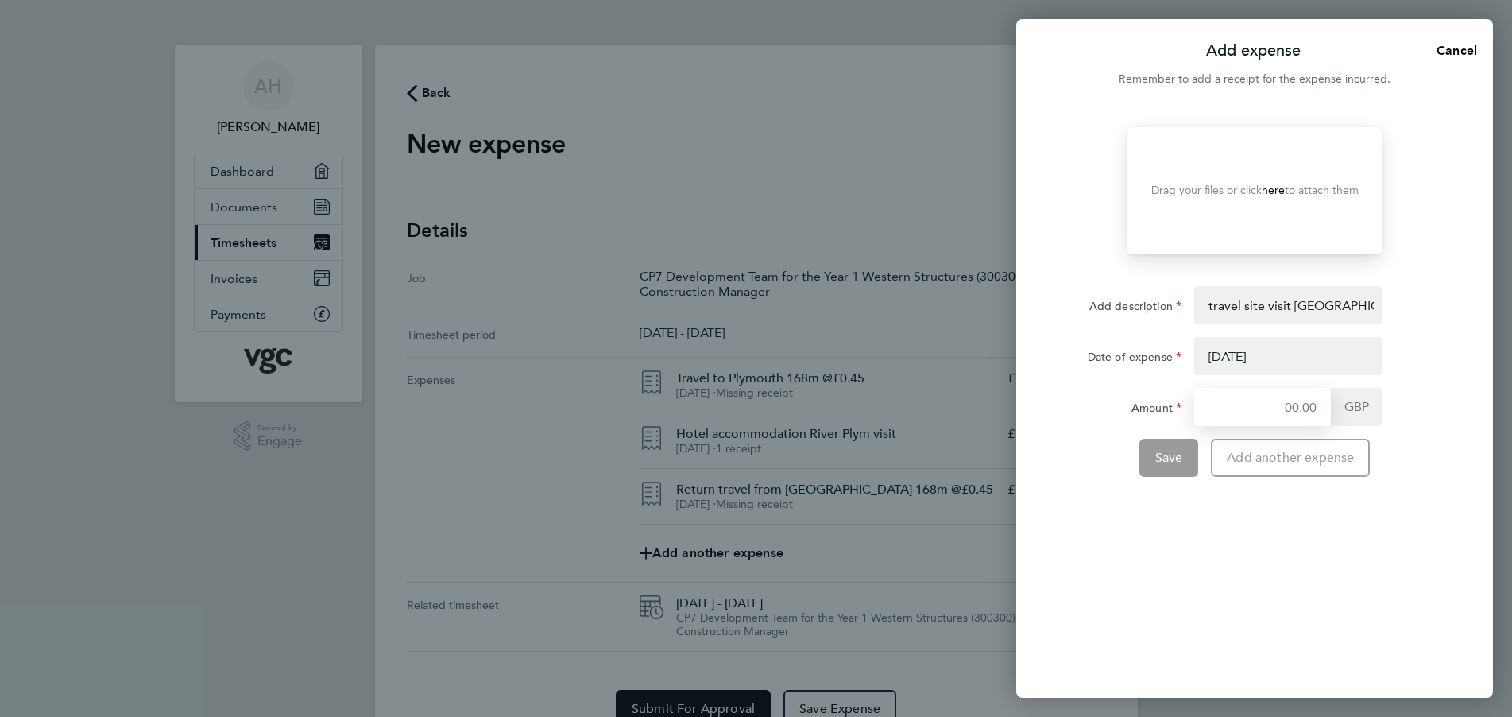
click at [1212, 408] on input "Amount" at bounding box center [1262, 407] width 137 height 38
type input "71.1"
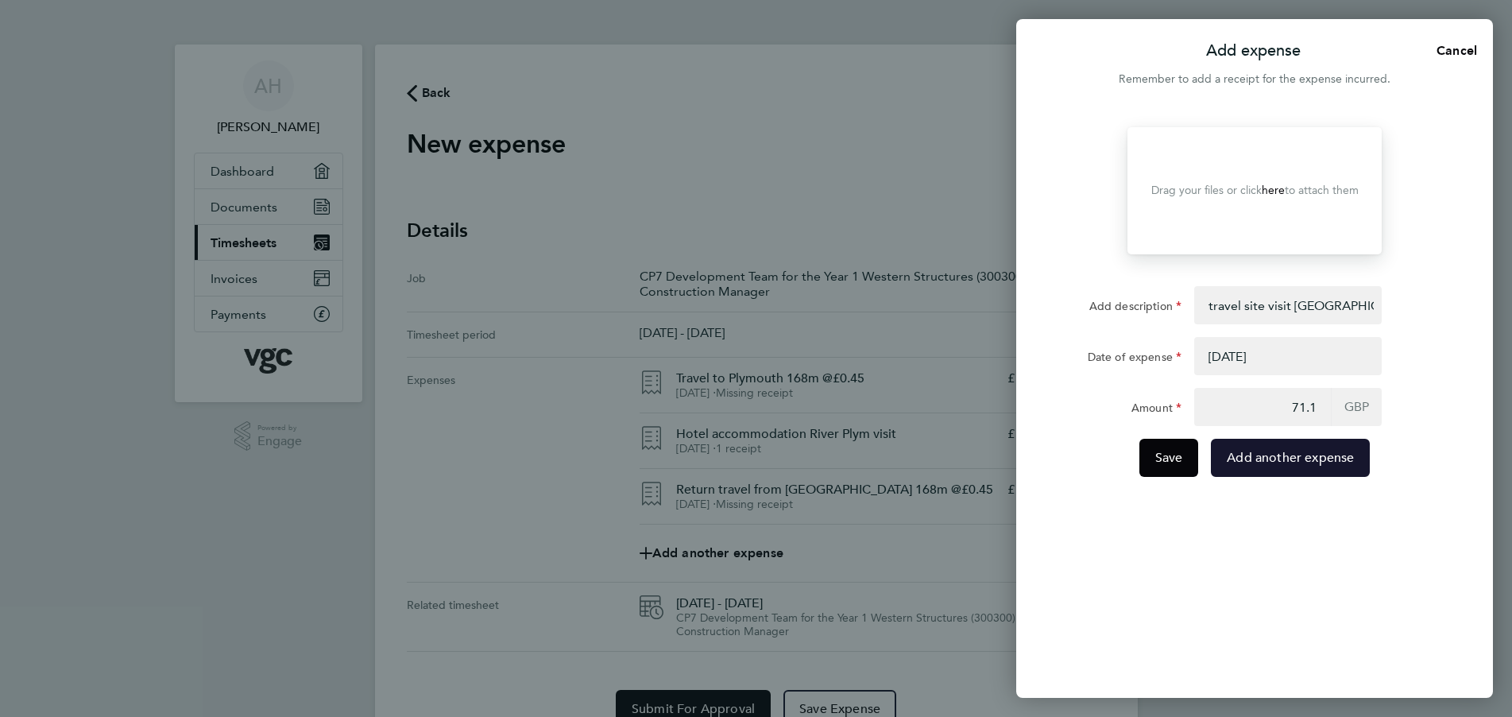
click at [1303, 462] on span "Add another expense" at bounding box center [1290, 458] width 127 height 16
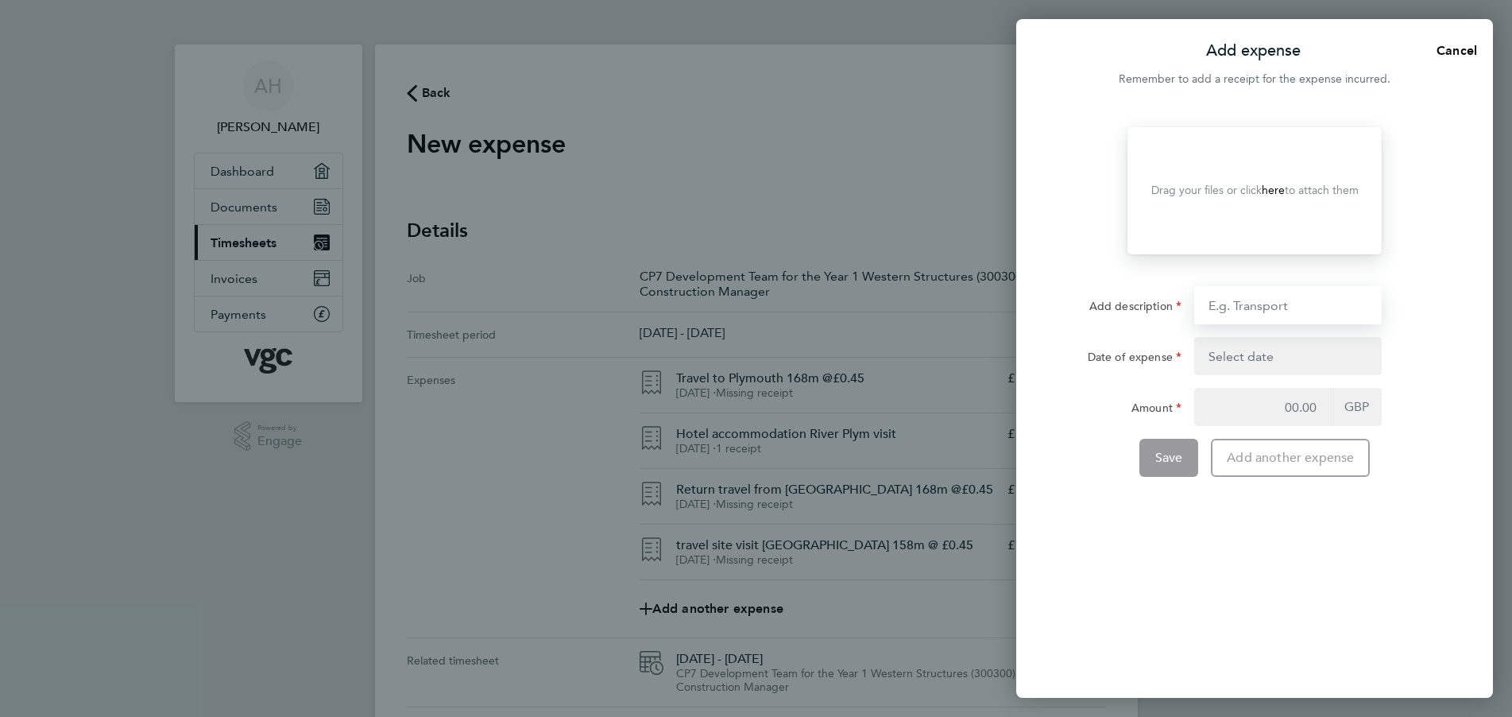
click at [1251, 307] on input "Add description" at bounding box center [1287, 305] width 187 height 38
click at [1362, 304] on input "travel site visit [GEOGRAPHIC_DATA] 73m @ £0.45" at bounding box center [1287, 305] width 187 height 38
type input "travel site visit [GEOGRAPHIC_DATA] 158m @ £0.45"
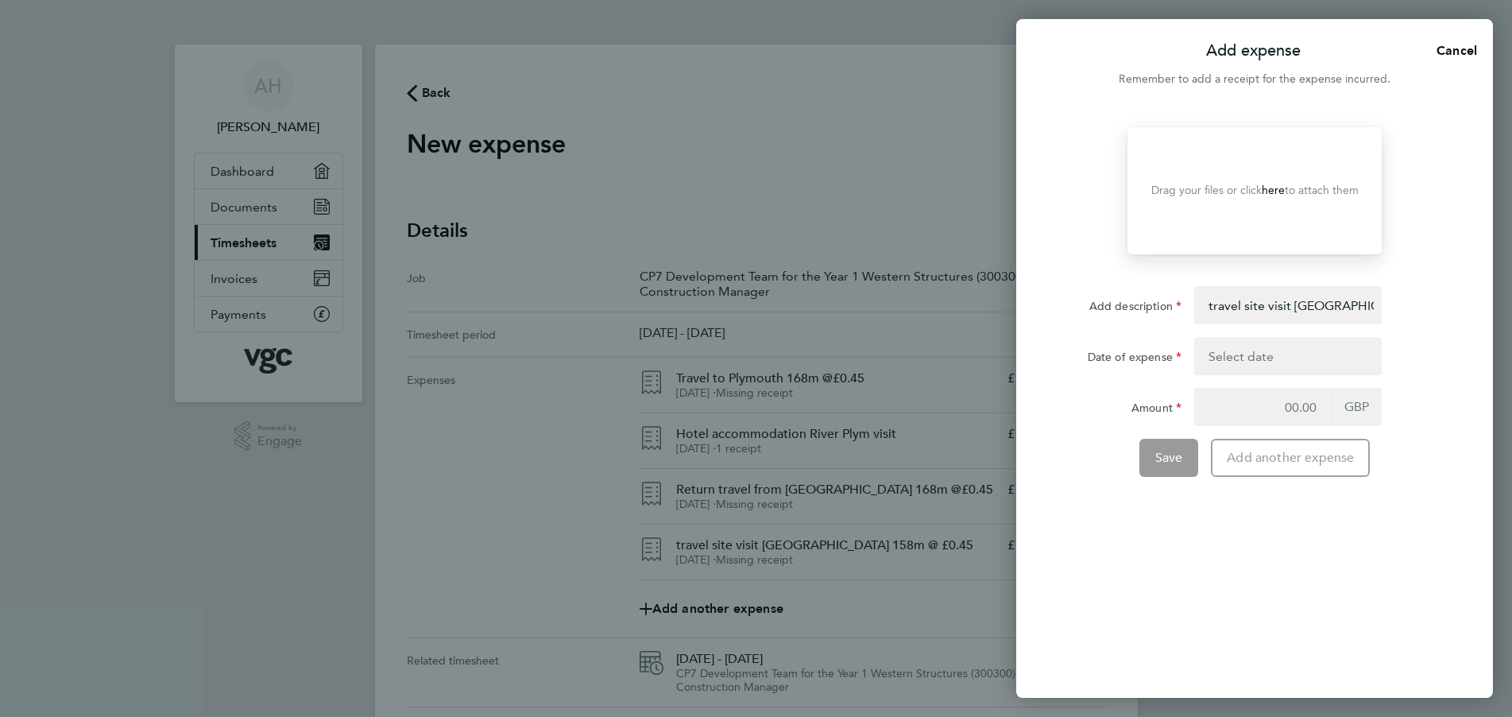
click at [1243, 359] on button "button" at bounding box center [1287, 356] width 187 height 38
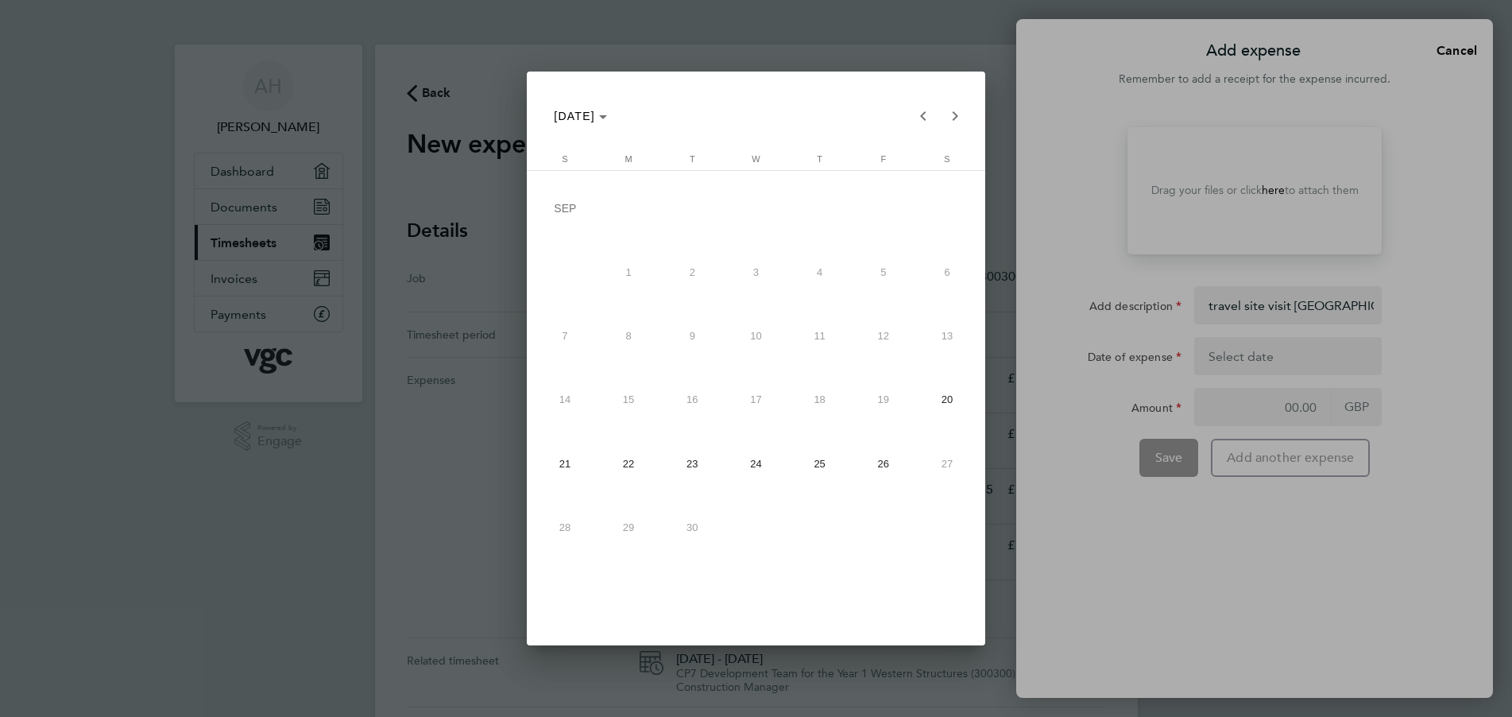
click at [817, 463] on span "25" at bounding box center [819, 463] width 57 height 57
type input "[DATE]"
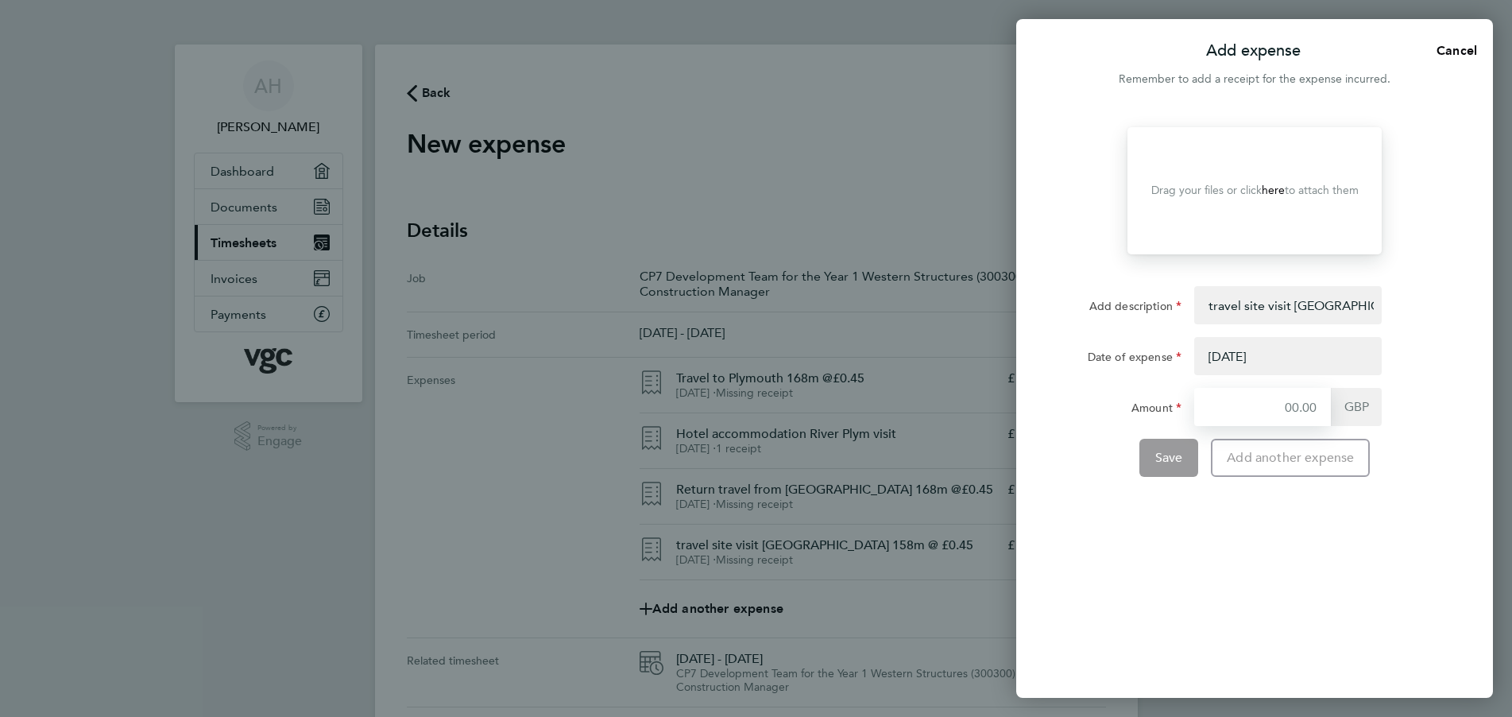
click at [1215, 404] on input "Amount" at bounding box center [1262, 407] width 137 height 38
type input "71.10"
click at [1165, 457] on span "Save" at bounding box center [1169, 458] width 28 height 16
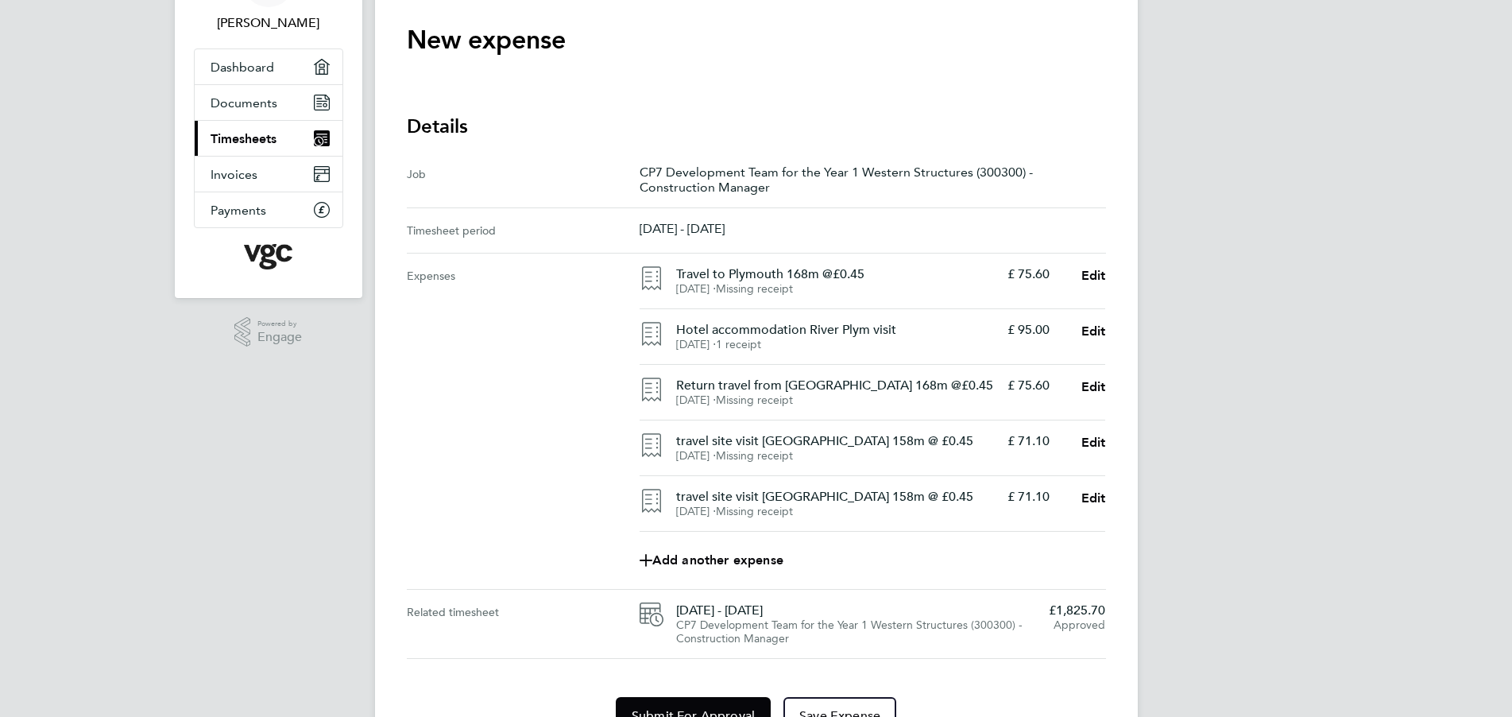
scroll to position [102, 0]
click at [686, 562] on span "Add another expense" at bounding box center [711, 561] width 144 height 13
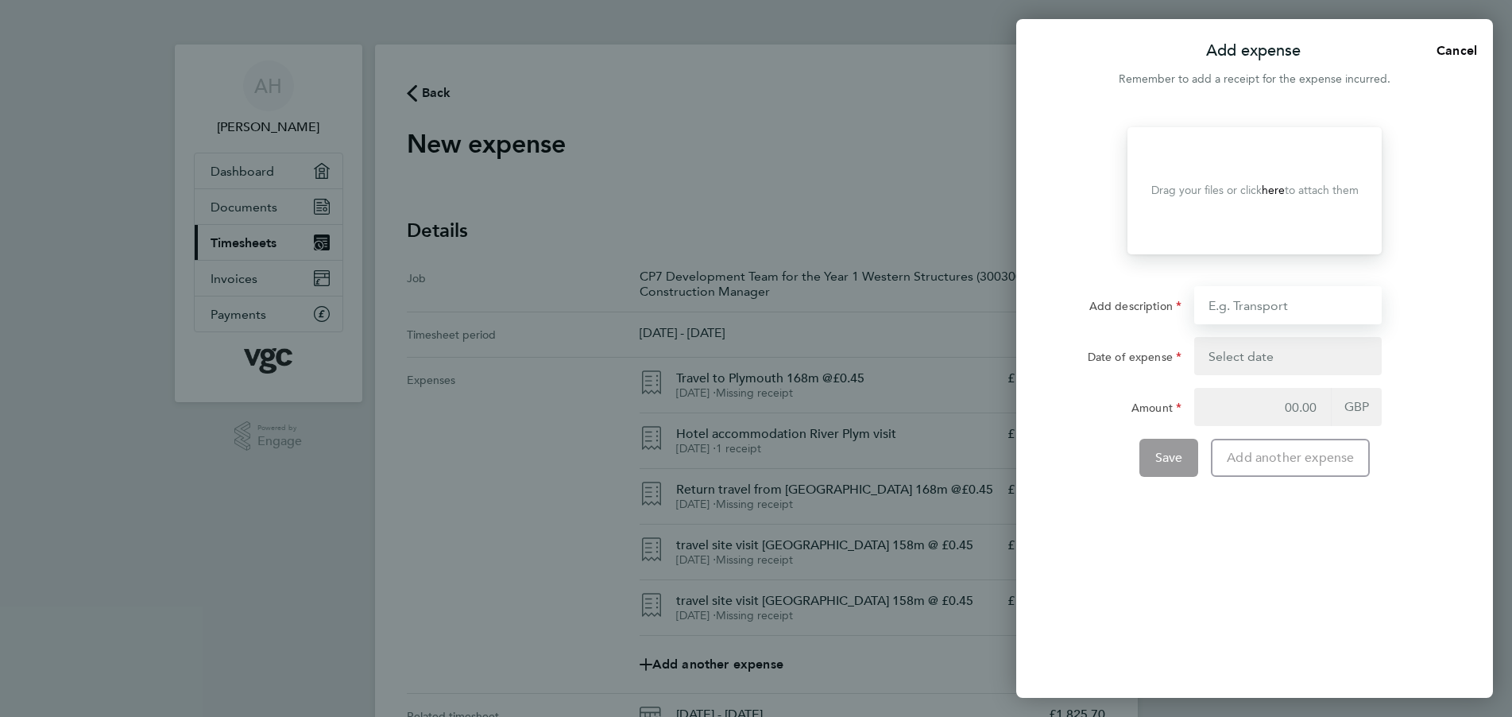
click at [1250, 304] on input "Add description" at bounding box center [1287, 305] width 187 height 38
drag, startPoint x: 1363, startPoint y: 303, endPoint x: 1361, endPoint y: 350, distance: 46.1
click at [1364, 303] on input "travel site visit [GEOGRAPHIC_DATA] 73m @ £0.45" at bounding box center [1287, 305] width 187 height 38
type input "travel site visit [GEOGRAPHIC_DATA] 158m @ £0.45"
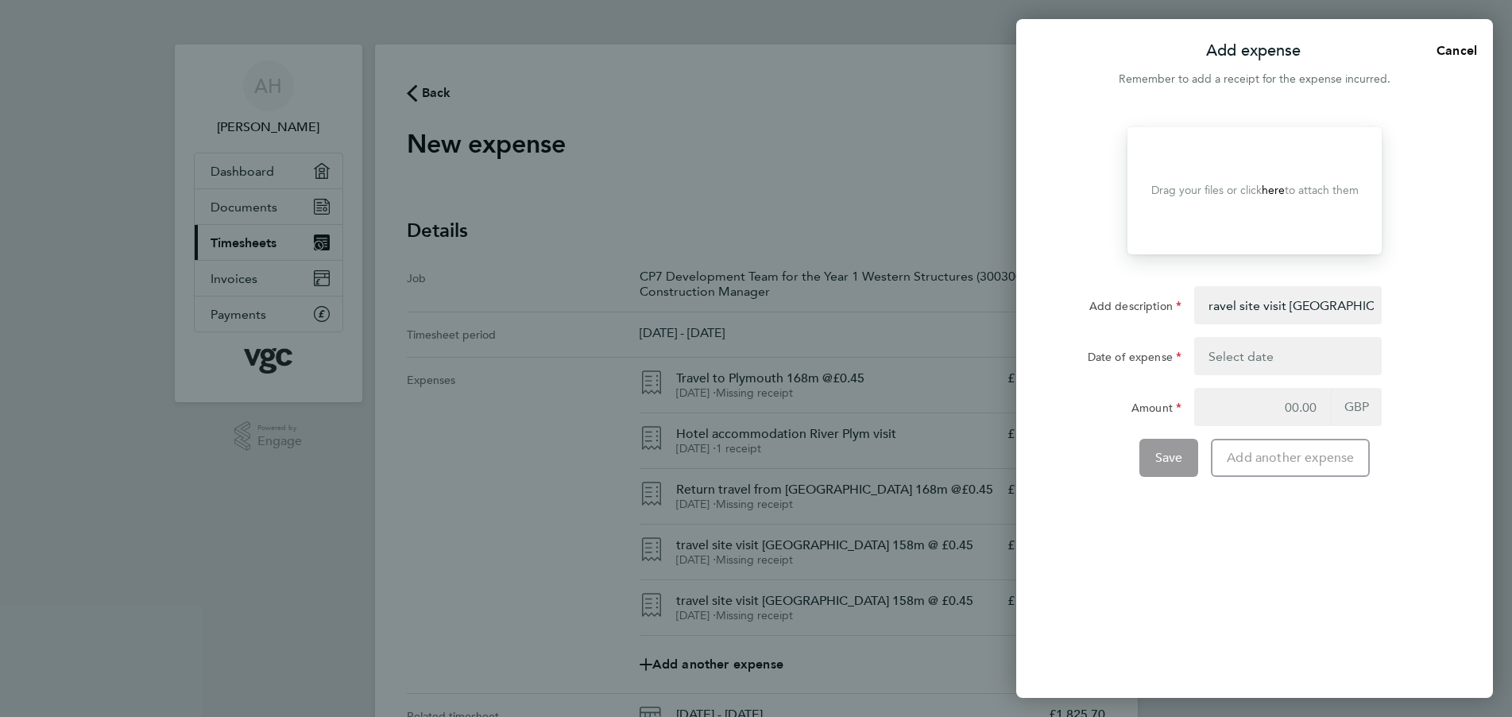
scroll to position [0, 0]
click at [1234, 352] on button "button" at bounding box center [1287, 356] width 187 height 38
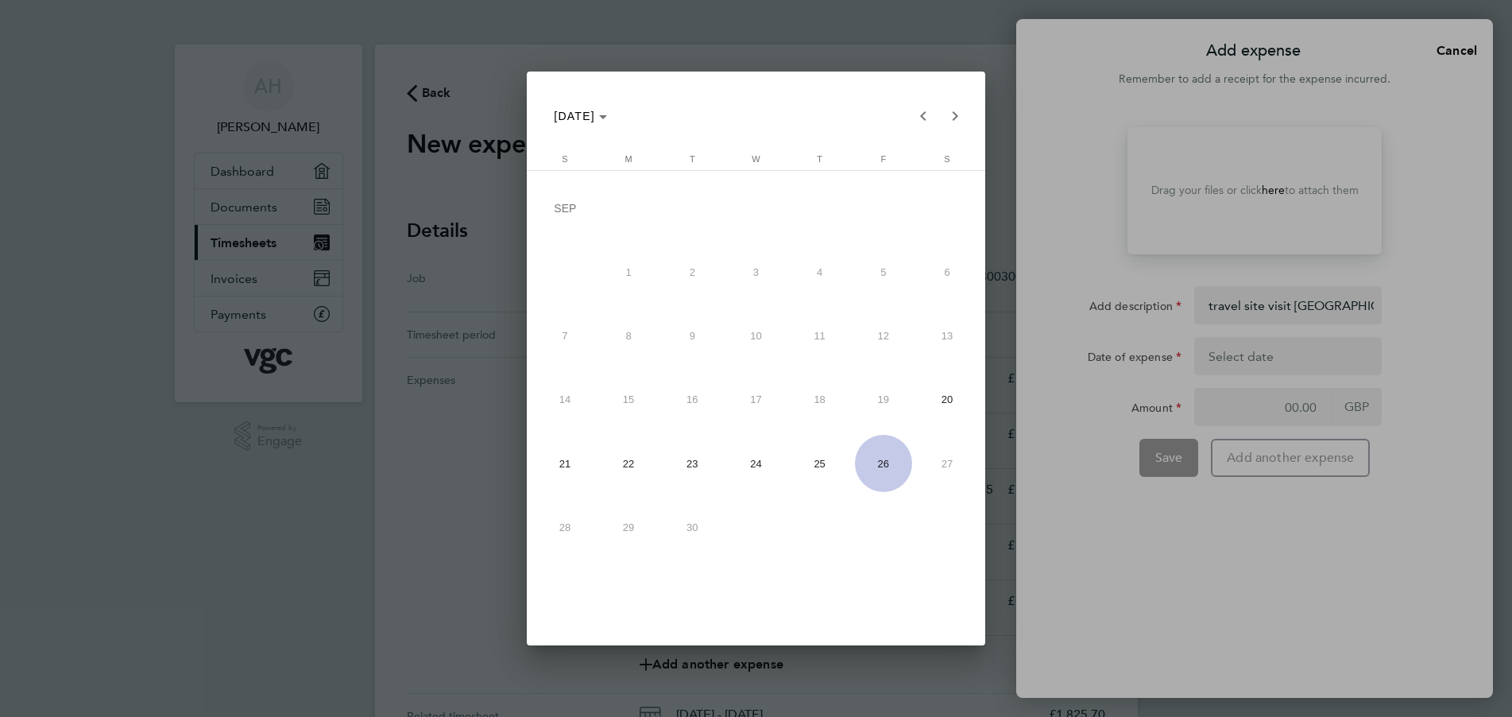
click at [879, 466] on span "26" at bounding box center [883, 463] width 57 height 57
type input "[DATE]"
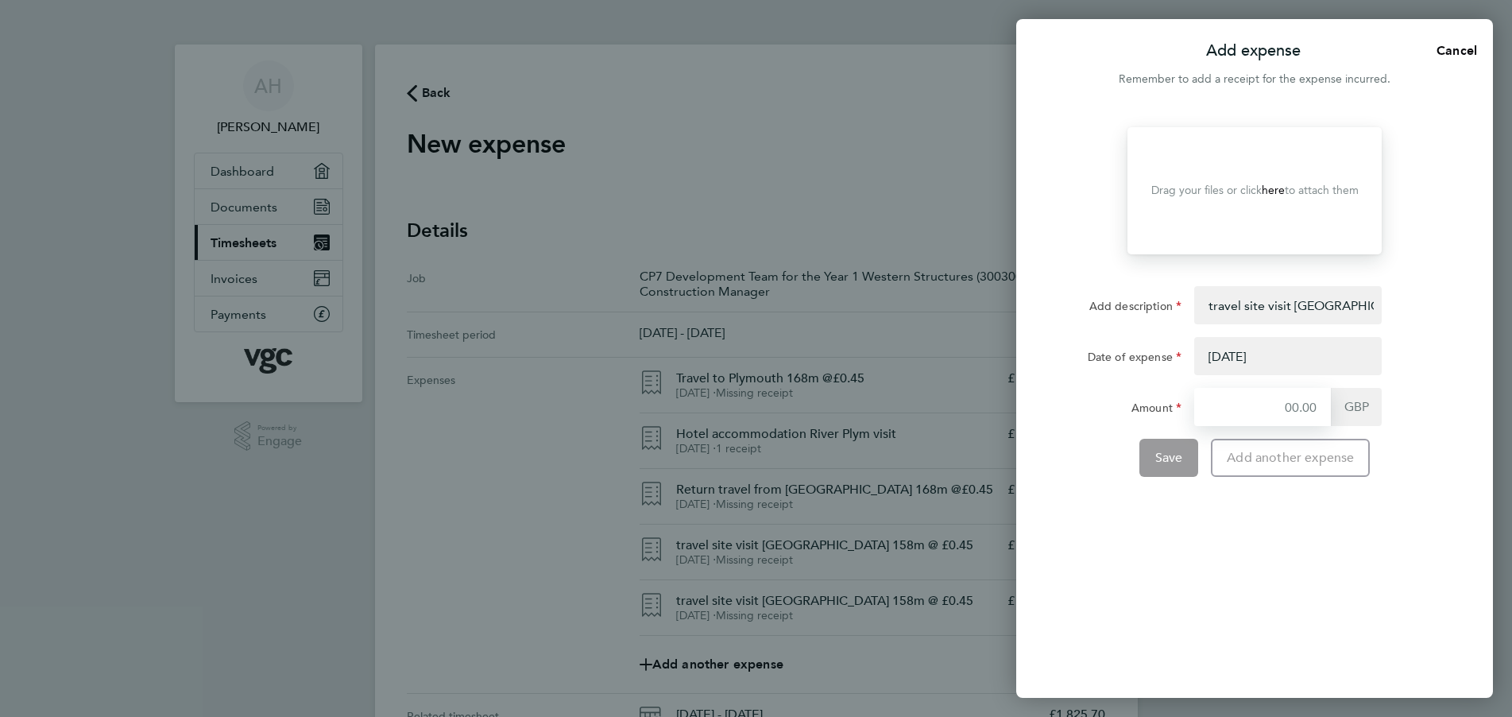
click at [1234, 407] on input "Amount" at bounding box center [1262, 407] width 137 height 38
click at [1366, 303] on input "travel site visit [GEOGRAPHIC_DATA] 158m @ £0.45" at bounding box center [1287, 305] width 187 height 38
type input "travel site visit [GEOGRAPHIC_DATA] 168m @ £0.45"
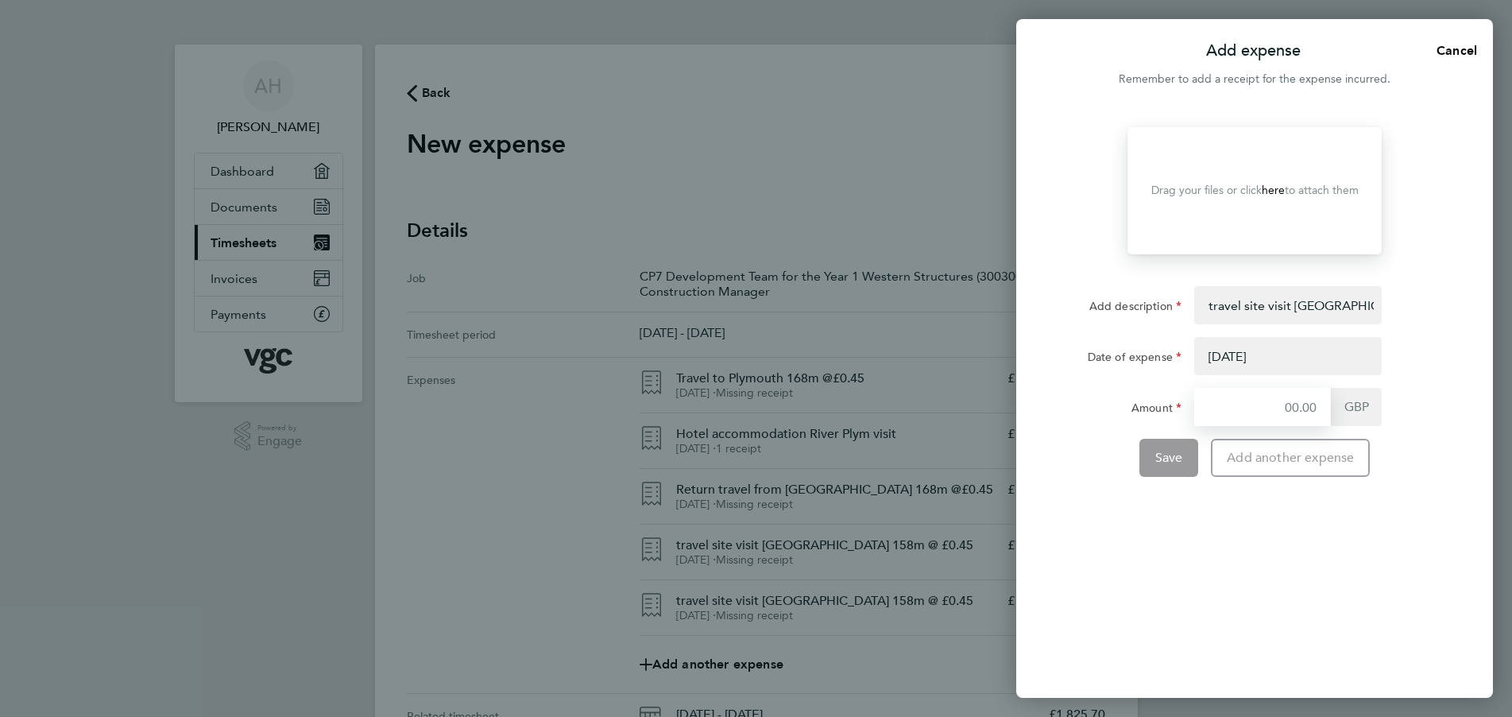
click at [1276, 402] on input "Amount" at bounding box center [1262, 407] width 137 height 38
type input "75.6"
click at [1164, 456] on span "Save" at bounding box center [1169, 458] width 28 height 16
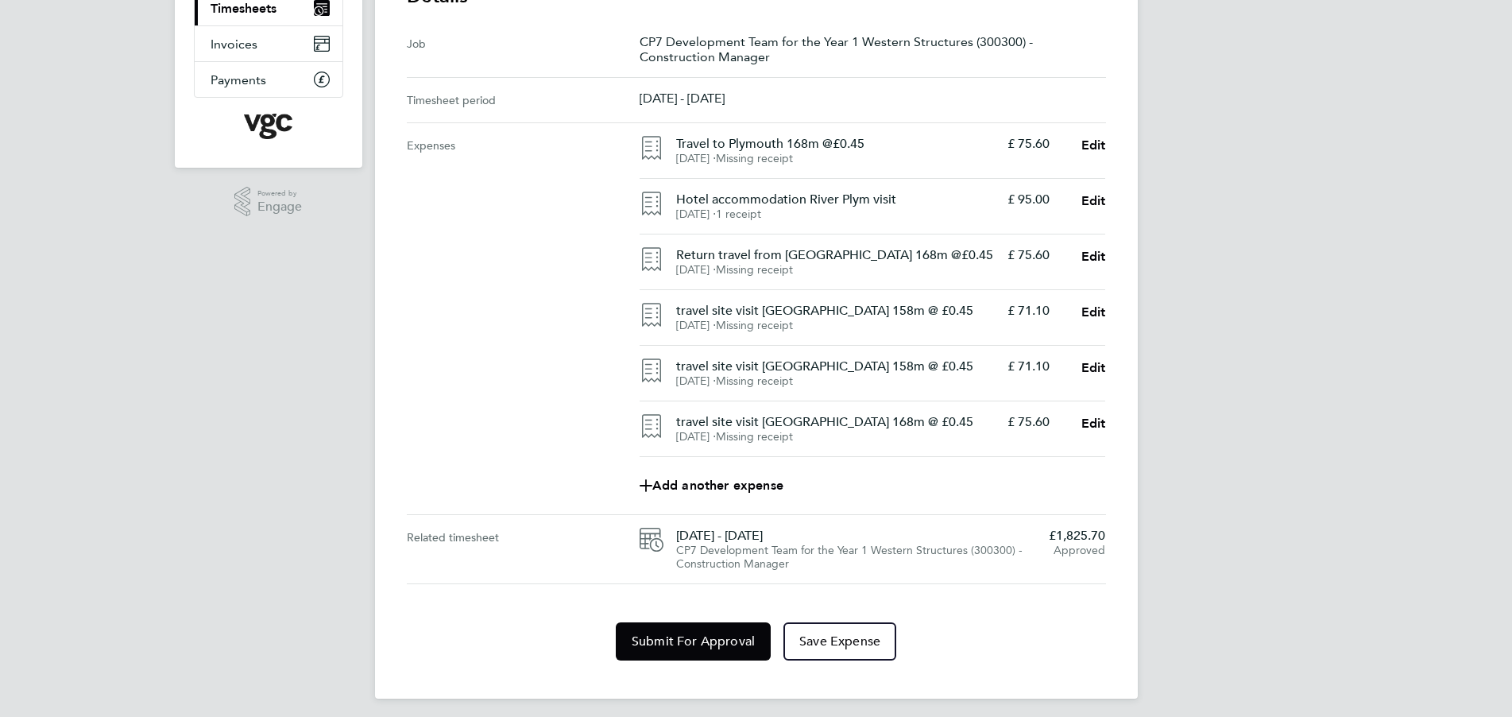
scroll to position [241, 0]
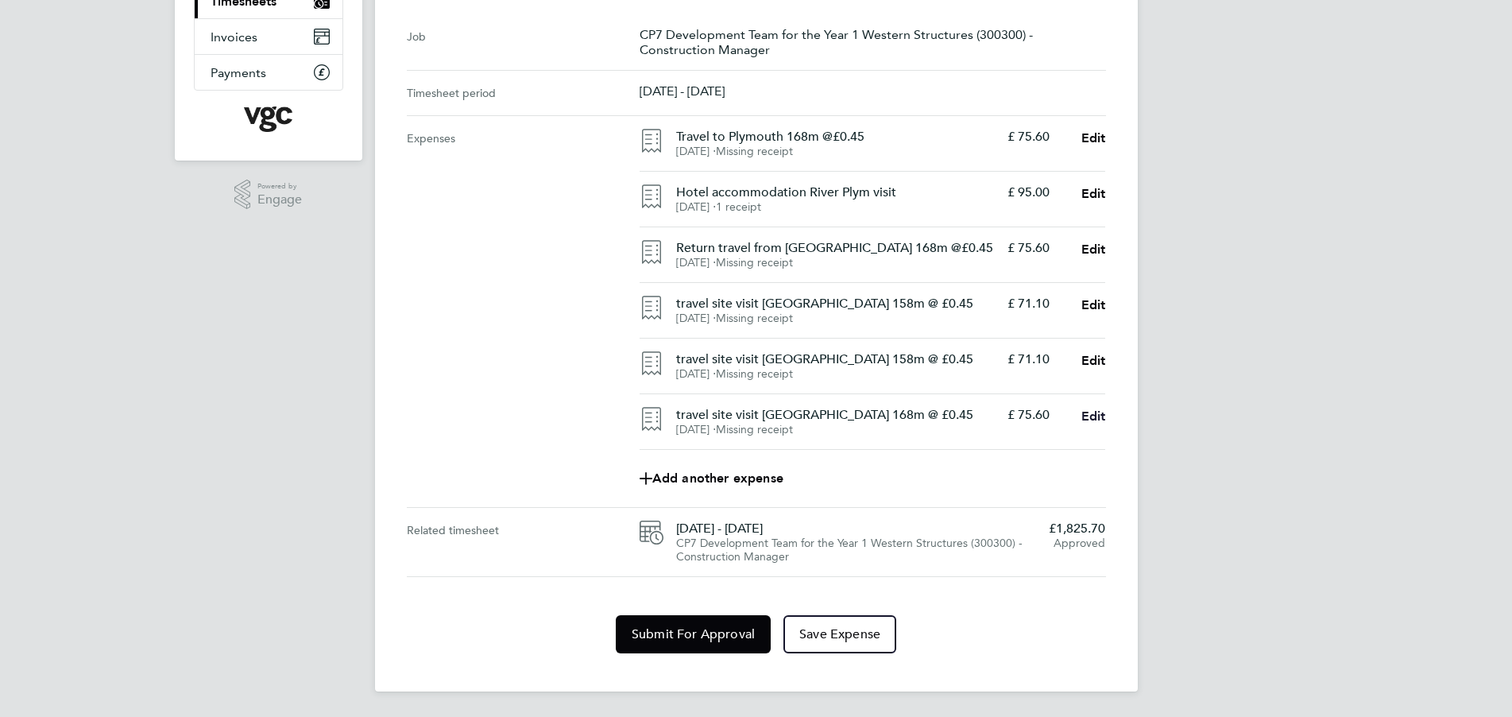
click at [1092, 415] on span "Edit" at bounding box center [1093, 415] width 25 height 15
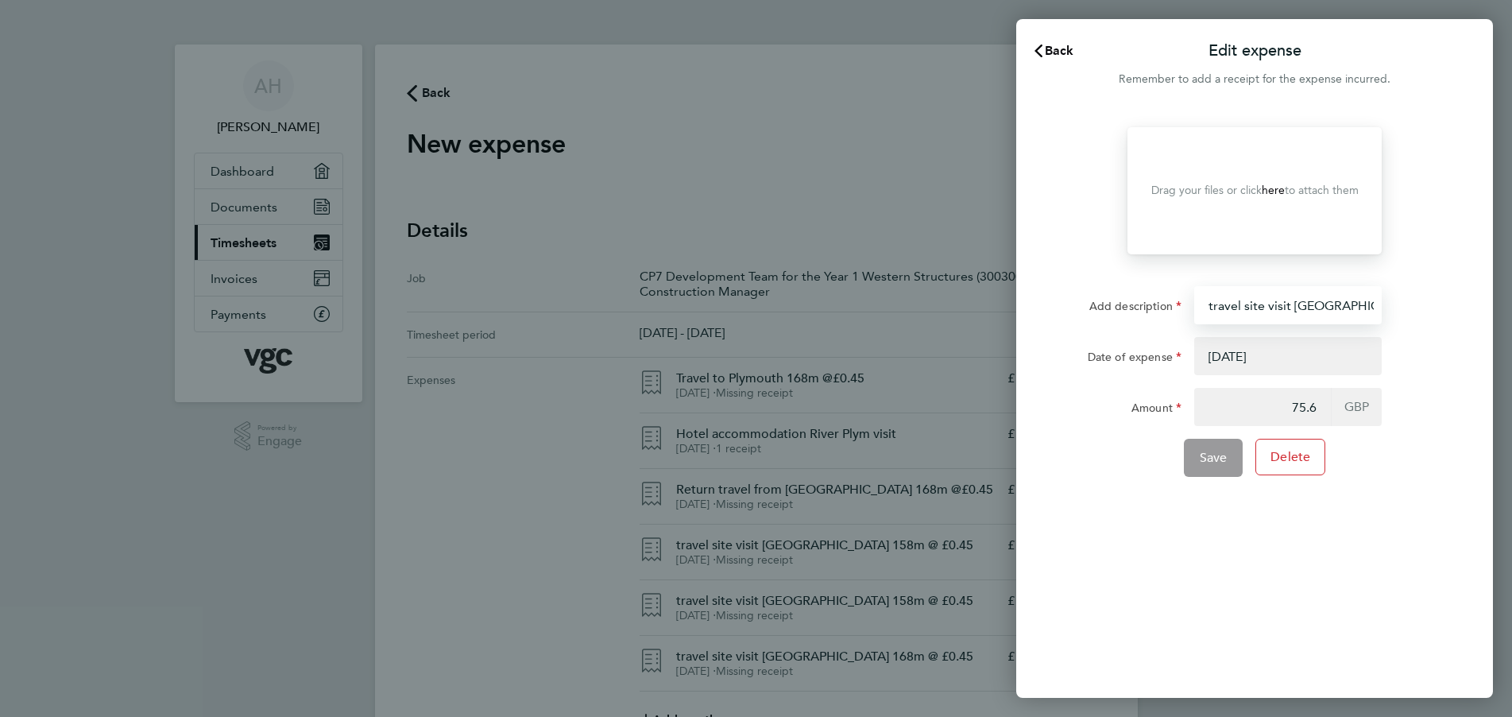
click at [1329, 305] on input "travel site visit [GEOGRAPHIC_DATA] 168m @ £0.45" at bounding box center [1287, 305] width 187 height 38
type input "travel site visit [GEOGRAPHIC_DATA] 168m @ £0.45 (diversion)"
click at [1209, 461] on span "Save" at bounding box center [1214, 458] width 28 height 16
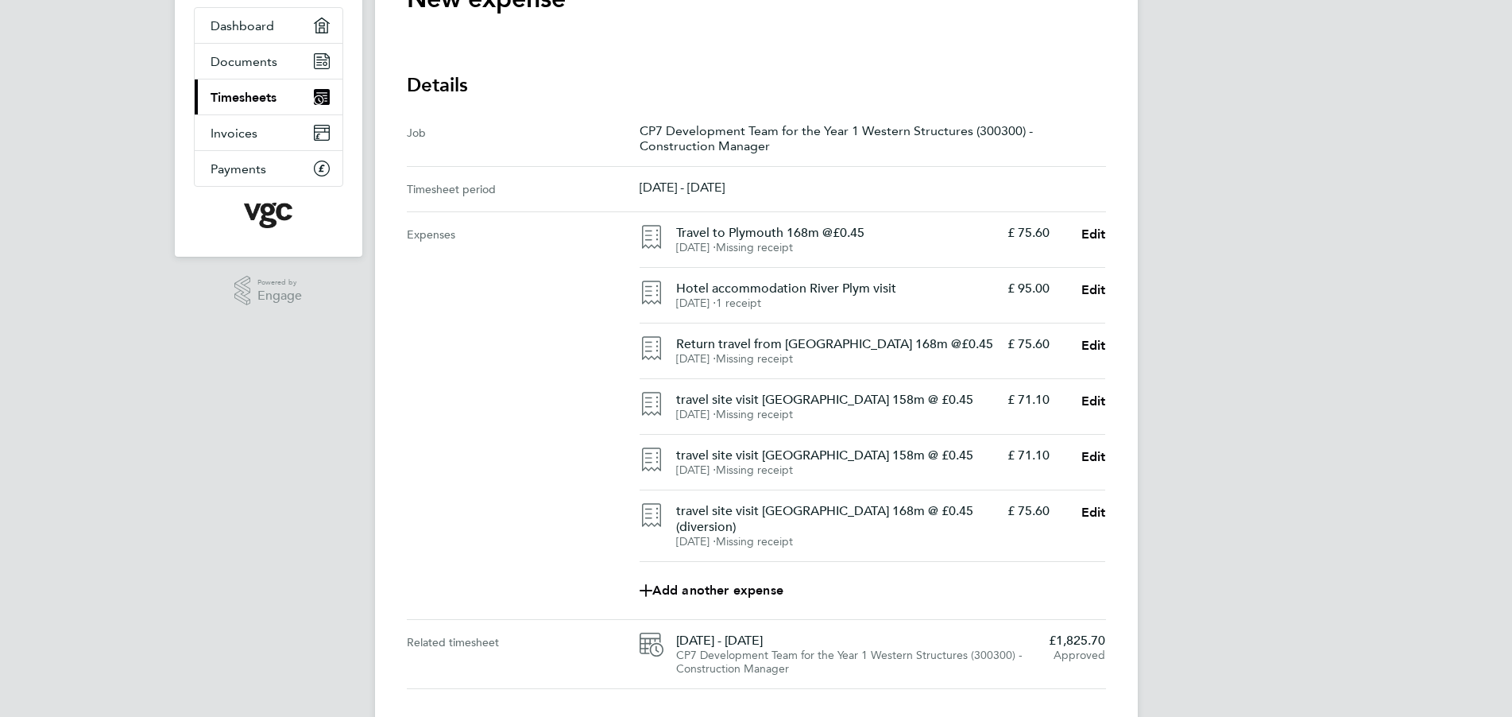
scroll to position [241, 0]
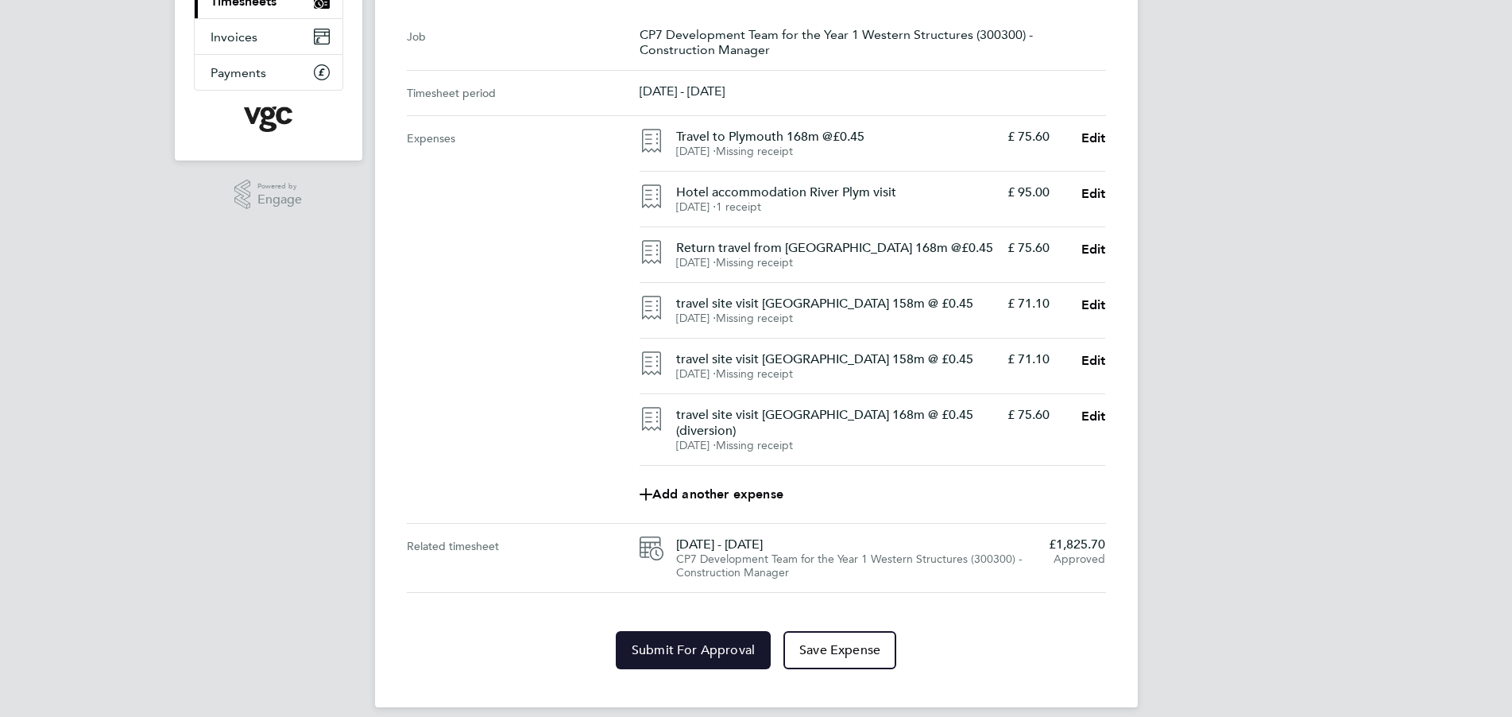
click at [686, 642] on span "Submit For Approval" at bounding box center [693, 650] width 123 height 16
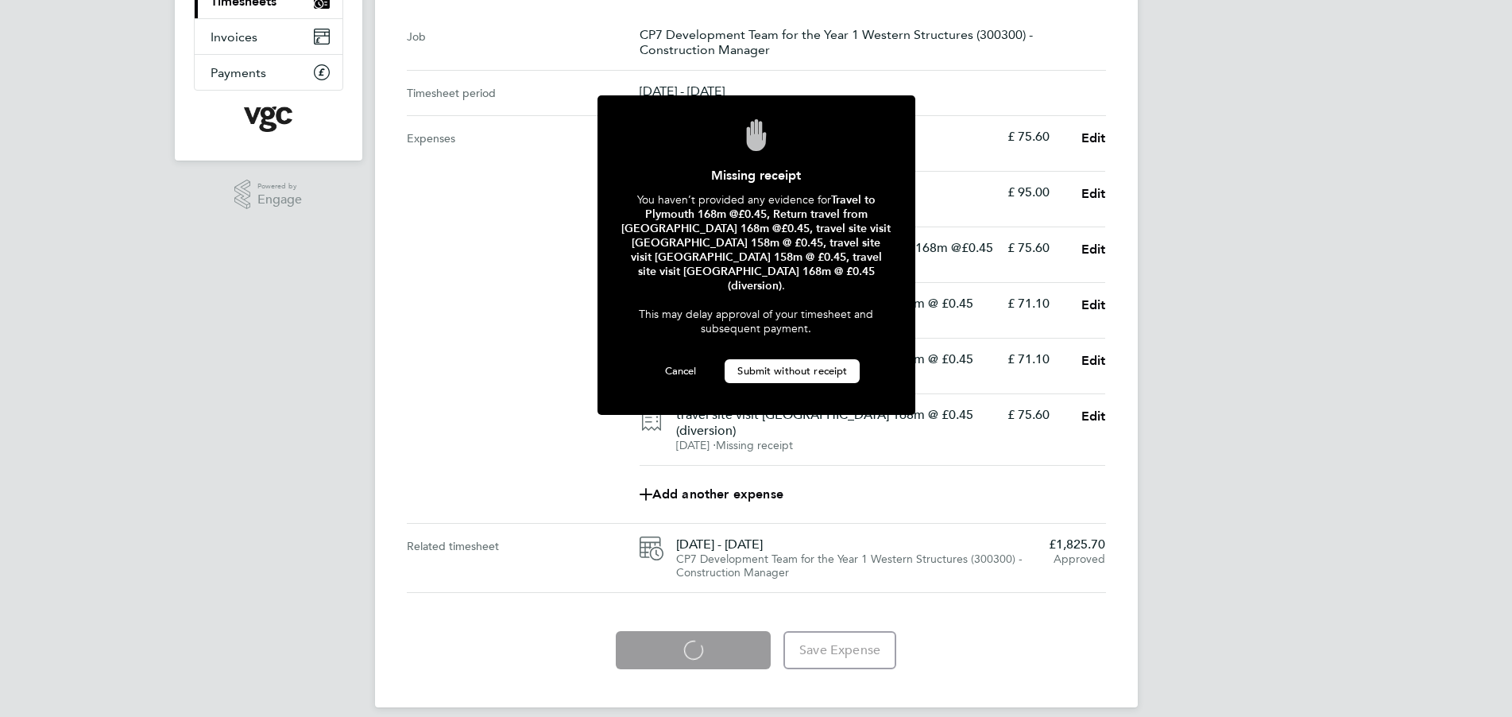
click at [792, 364] on span "Submit without receipt" at bounding box center [792, 371] width 110 height 14
